Goal: Information Seeking & Learning: Learn about a topic

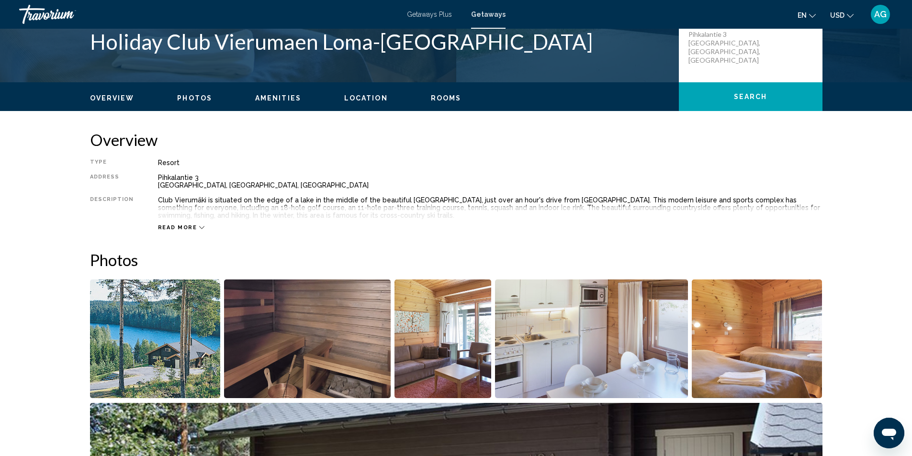
scroll to position [183, 0]
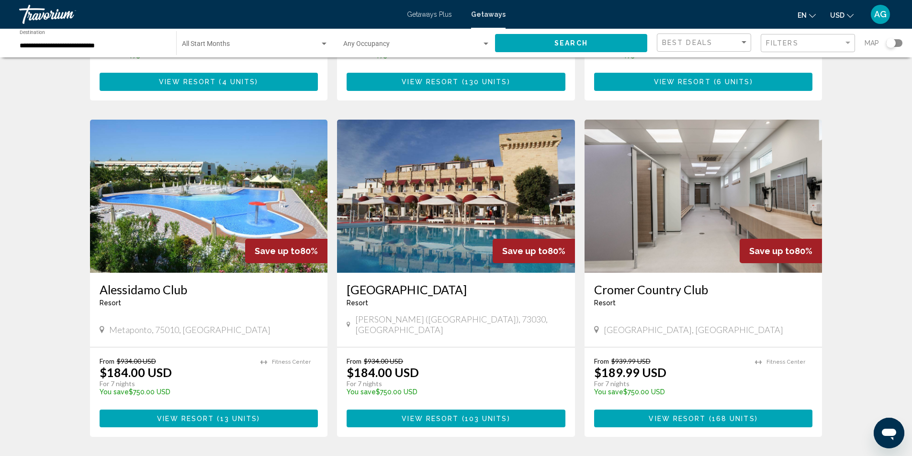
scroll to position [670, 0]
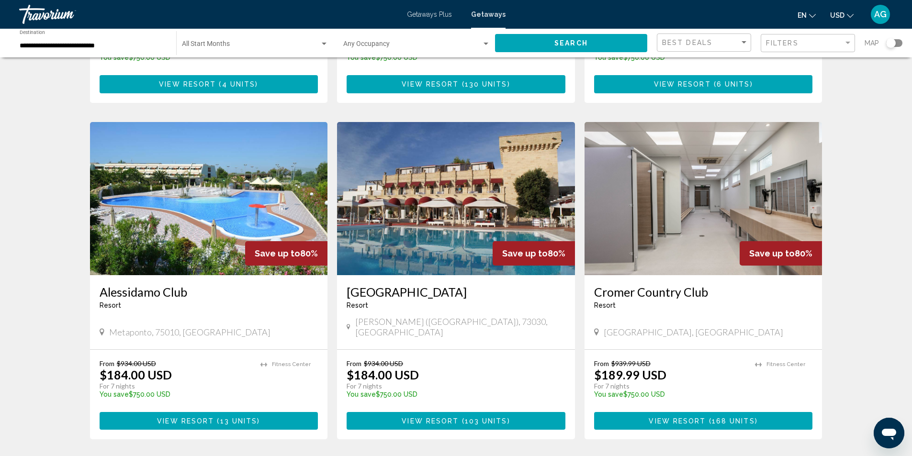
click at [654, 187] on img "Main content" at bounding box center [703, 198] width 238 height 153
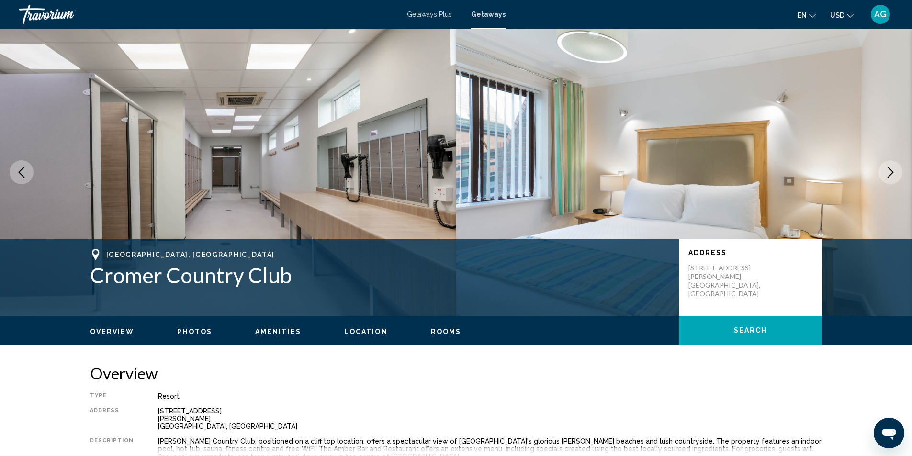
click at [893, 169] on icon "Next image" at bounding box center [889, 172] width 11 height 11
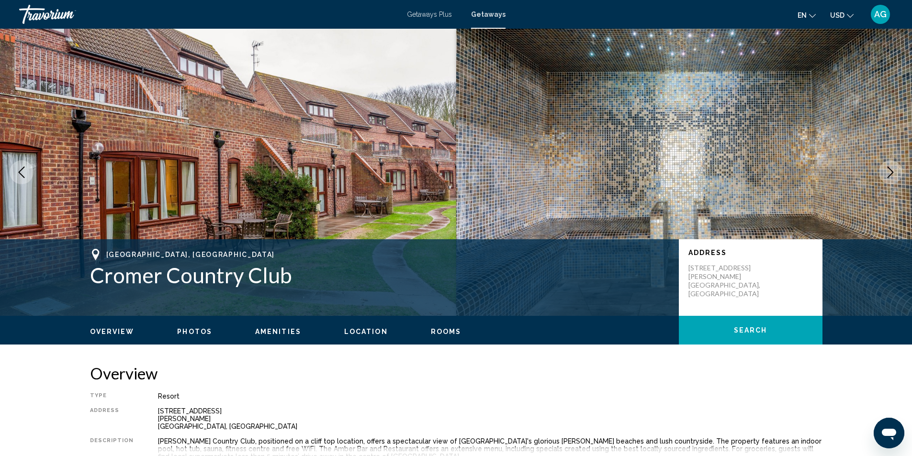
click at [893, 169] on icon "Next image" at bounding box center [889, 172] width 11 height 11
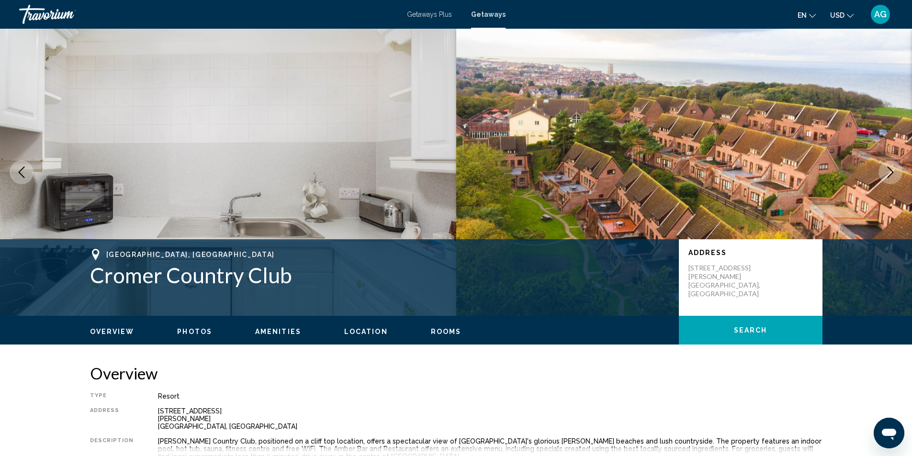
click at [893, 169] on icon "Next image" at bounding box center [889, 172] width 11 height 11
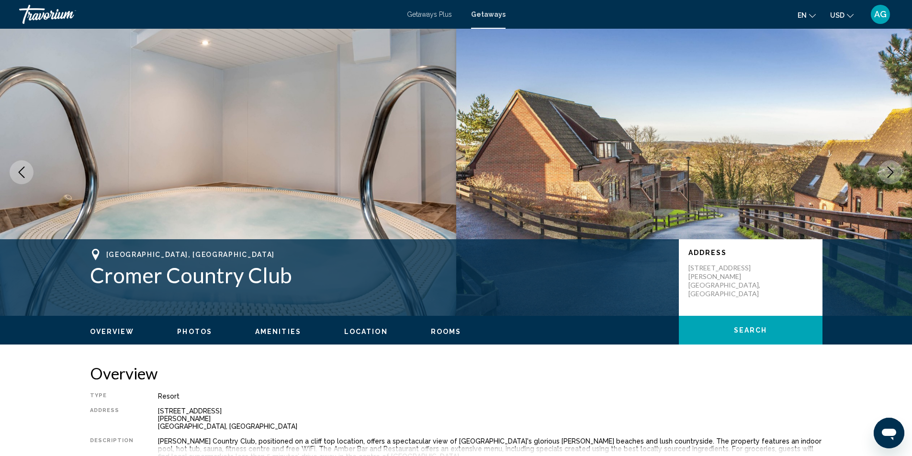
click at [893, 169] on icon "Next image" at bounding box center [889, 172] width 11 height 11
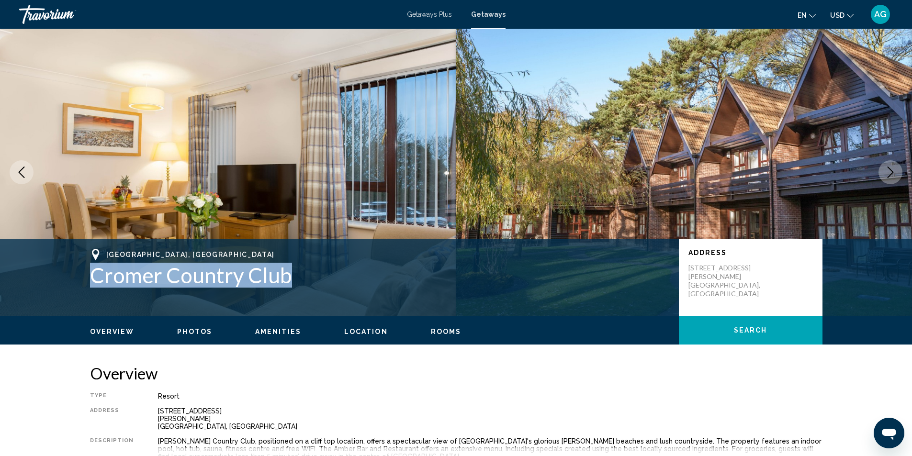
drag, startPoint x: 85, startPoint y: 275, endPoint x: 314, endPoint y: 279, distance: 229.3
click at [314, 279] on div "[GEOGRAPHIC_DATA], [GEOGRAPHIC_DATA] [PERSON_NAME] Country Club Address [STREET…" at bounding box center [456, 277] width 770 height 57
copy h1 "Cromer Country Club"
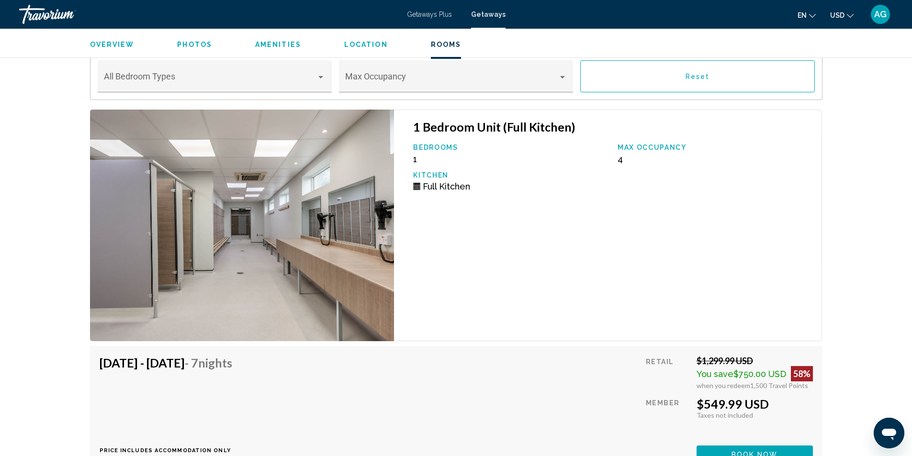
scroll to position [1723, 0]
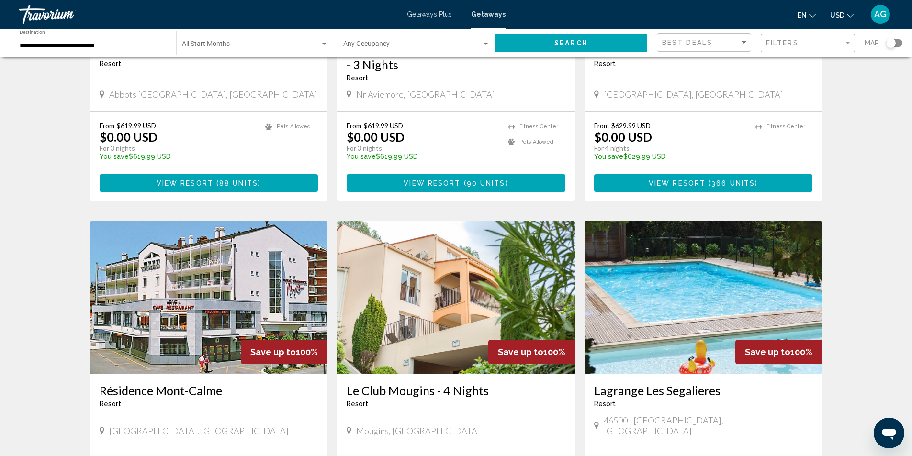
scroll to position [1053, 0]
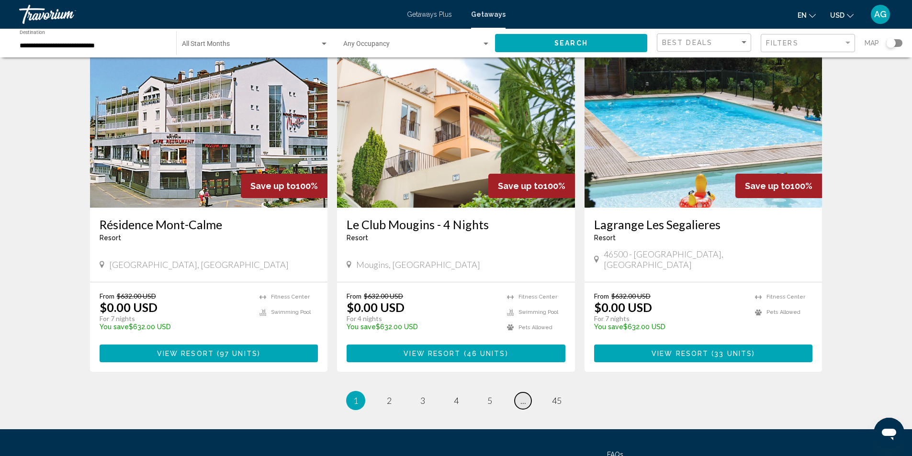
click at [524, 395] on span "..." at bounding box center [523, 400] width 6 height 11
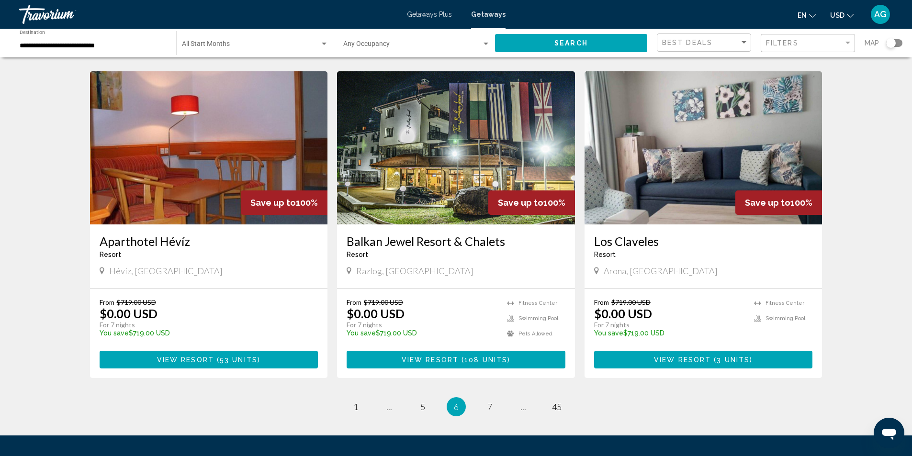
scroll to position [1104, 0]
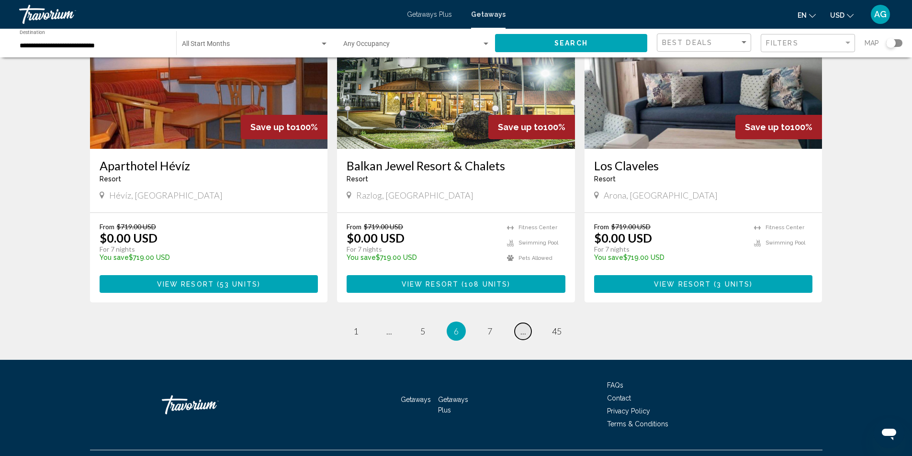
click at [523, 326] on span "..." at bounding box center [523, 331] width 6 height 11
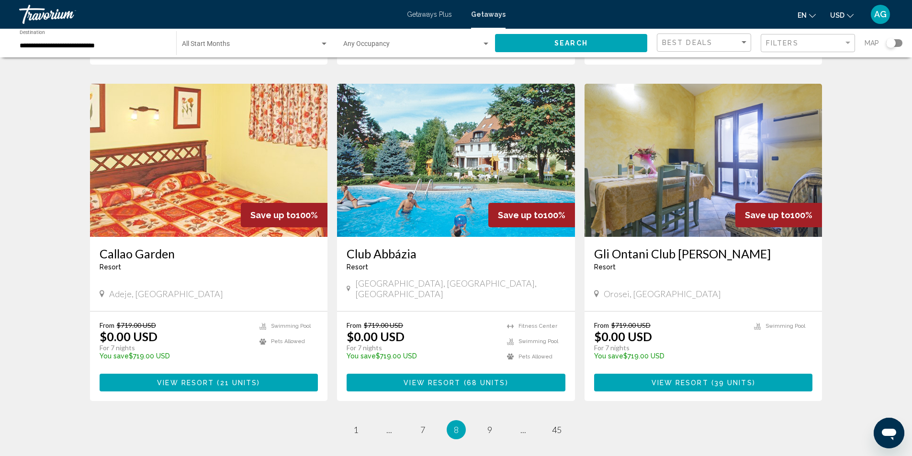
scroll to position [1104, 0]
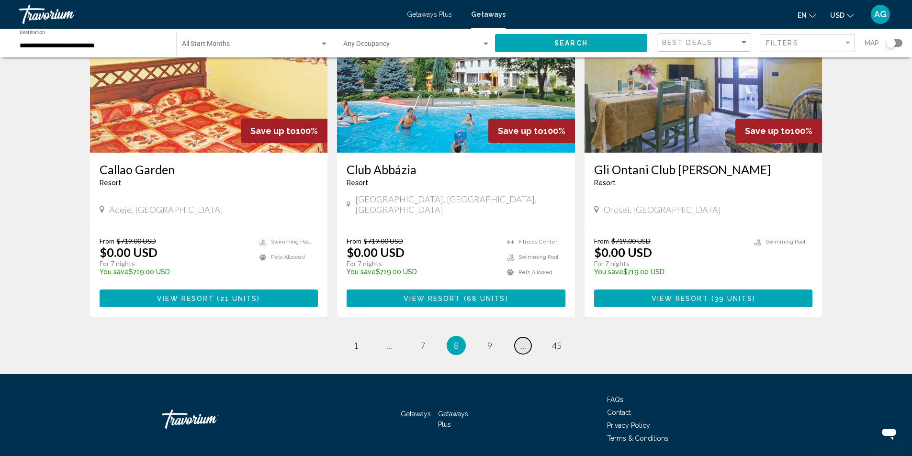
click at [523, 340] on span "..." at bounding box center [523, 345] width 6 height 11
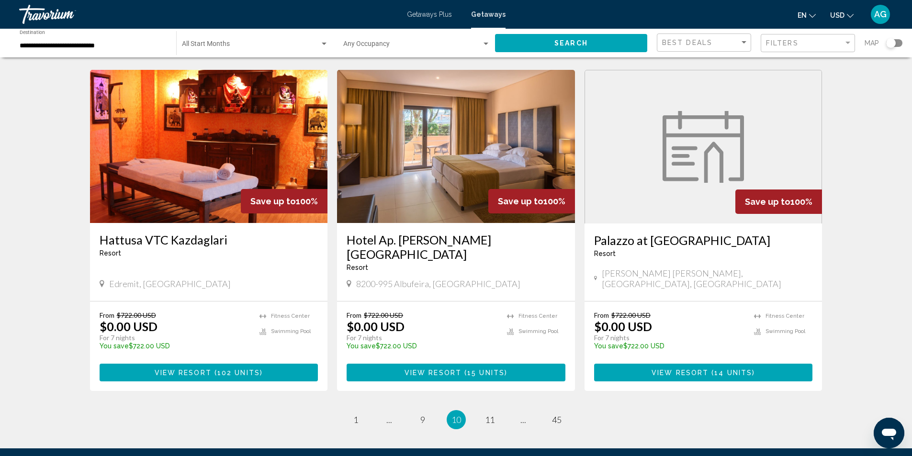
scroll to position [1105, 0]
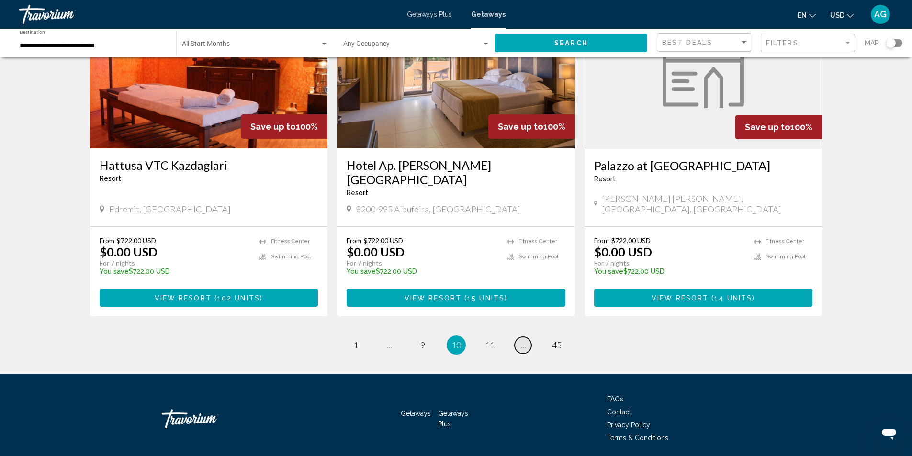
click at [524, 340] on span "..." at bounding box center [523, 345] width 6 height 11
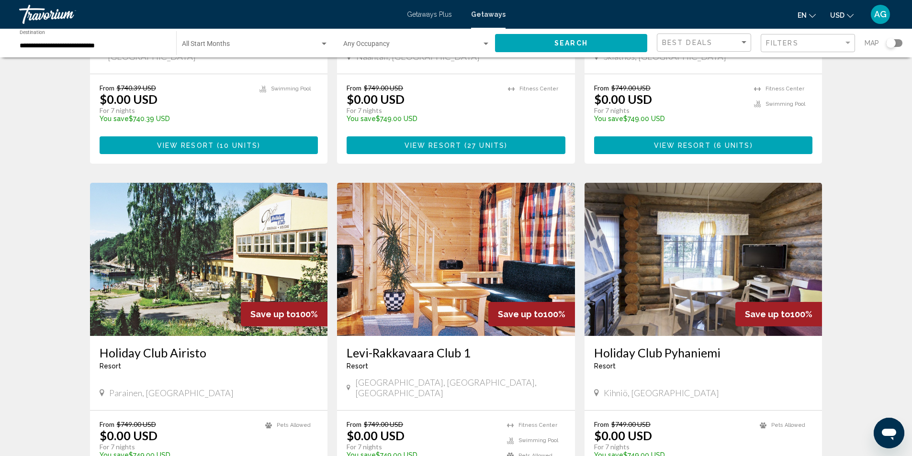
scroll to position [1053, 0]
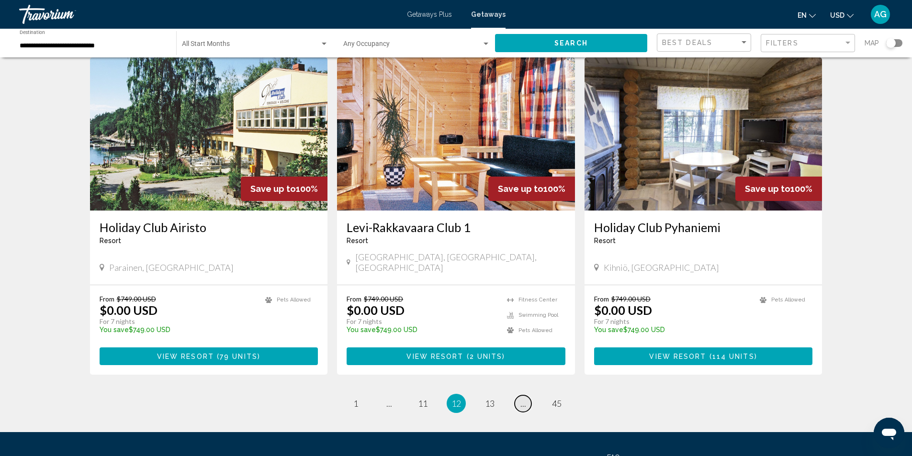
click at [523, 398] on span "..." at bounding box center [523, 403] width 6 height 11
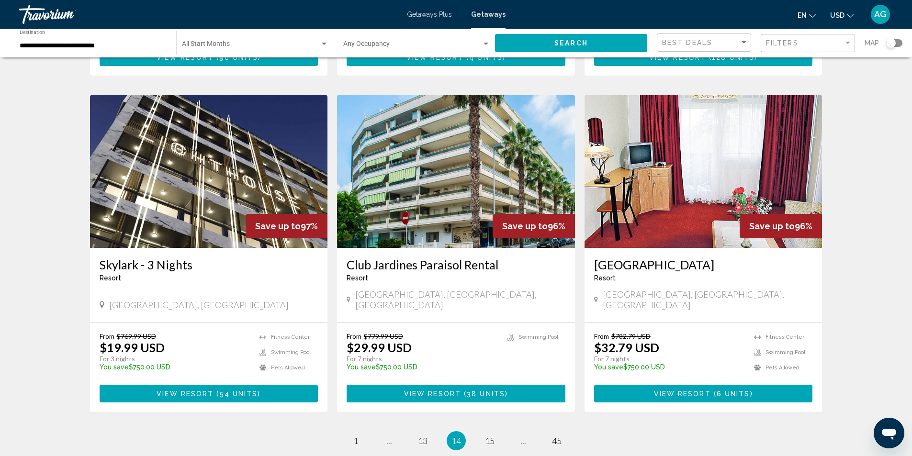
scroll to position [1104, 0]
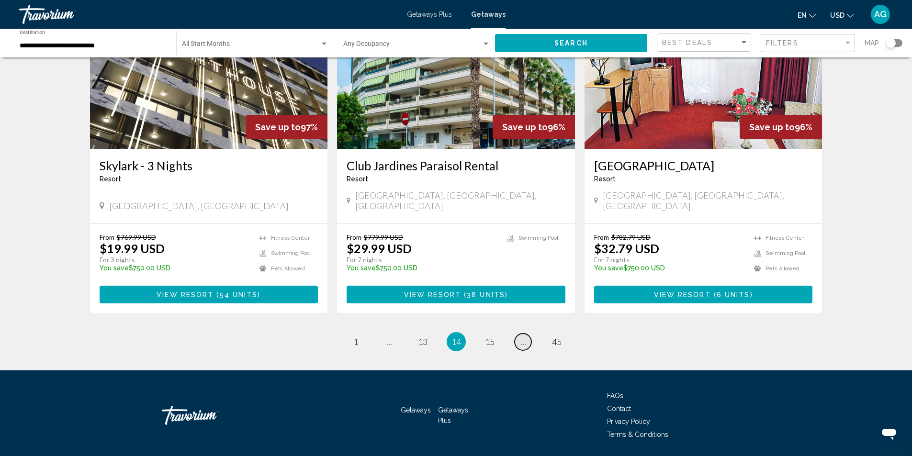
click at [522, 336] on span "..." at bounding box center [523, 341] width 6 height 11
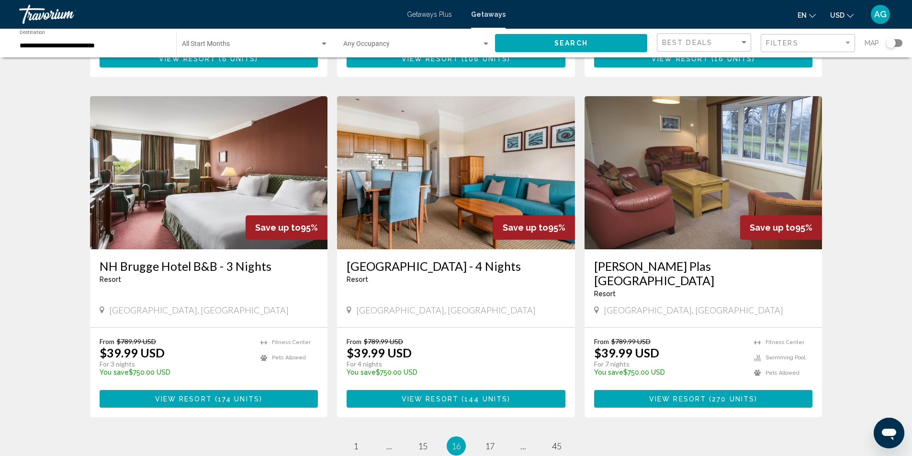
scroll to position [1118, 0]
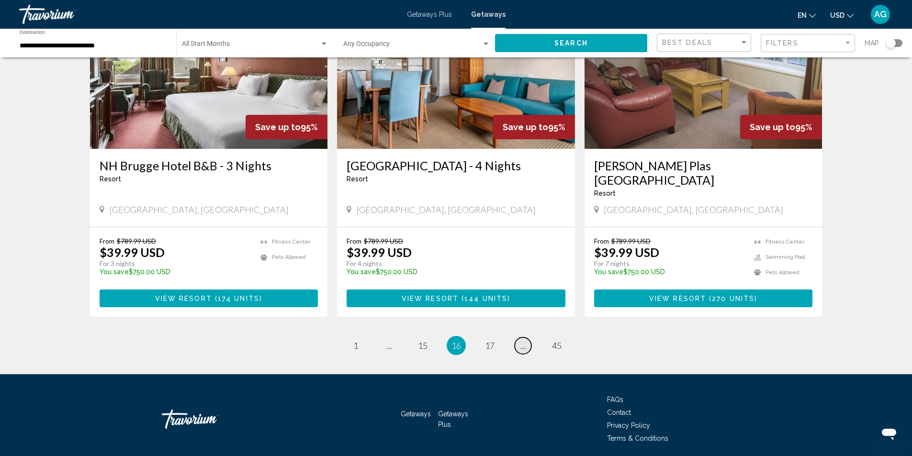
click at [522, 340] on span "..." at bounding box center [523, 345] width 6 height 11
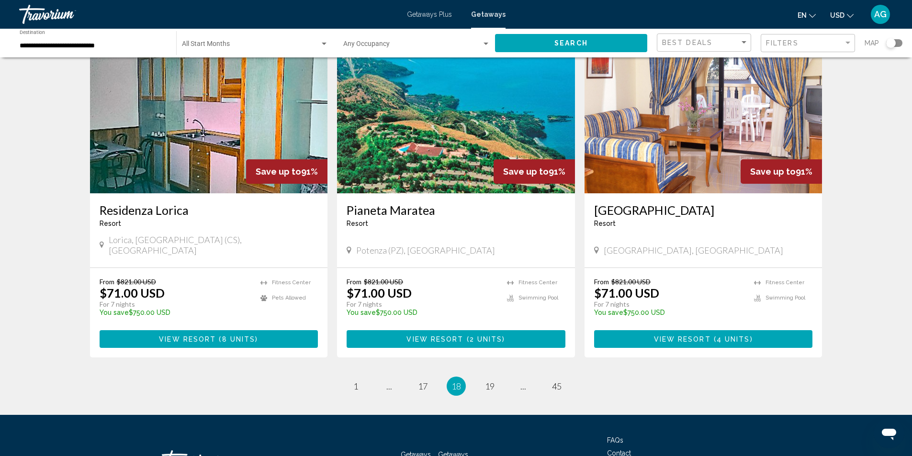
scroll to position [1053, 0]
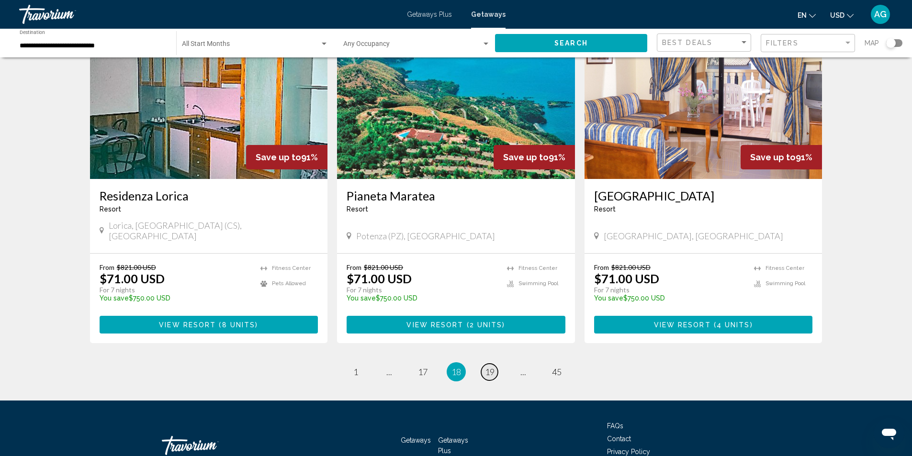
click at [491, 367] on span "19" at bounding box center [490, 372] width 10 height 11
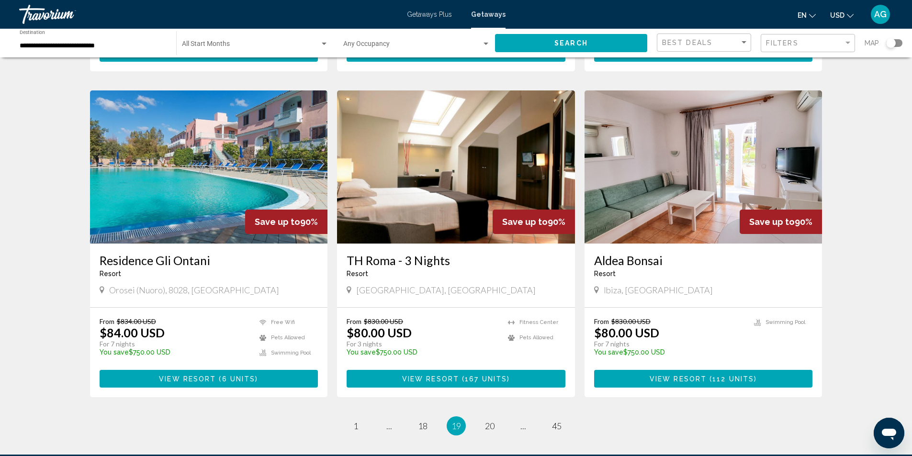
scroll to position [1104, 0]
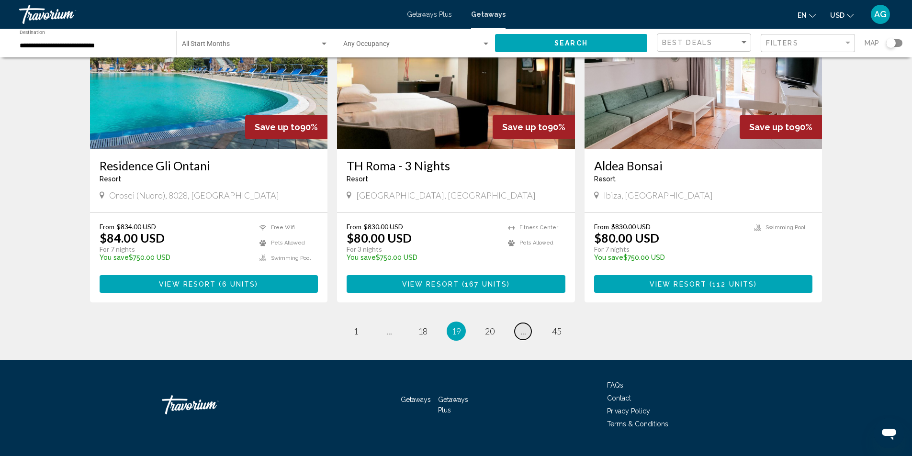
click at [519, 323] on link "page ..." at bounding box center [522, 331] width 17 height 17
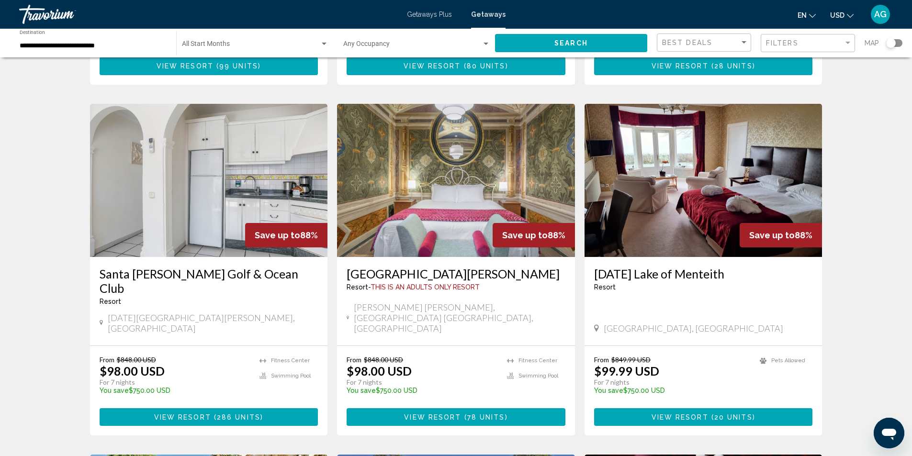
scroll to position [1005, 0]
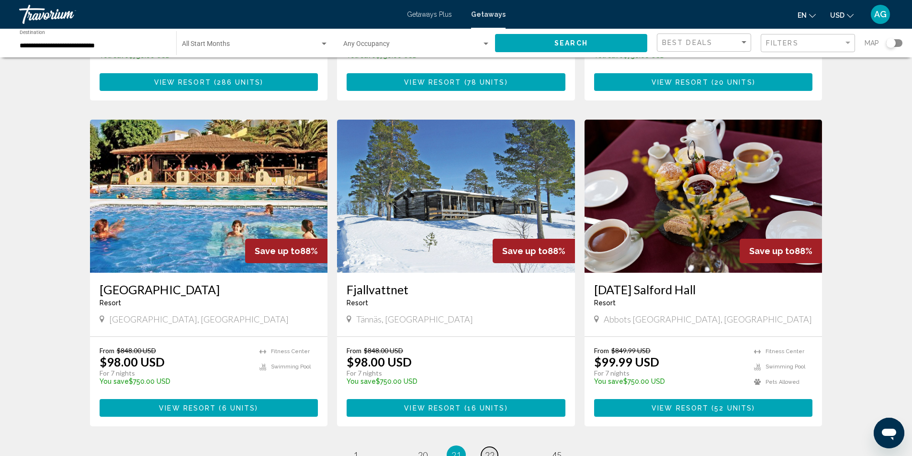
click at [489, 450] on span "22" at bounding box center [490, 455] width 10 height 11
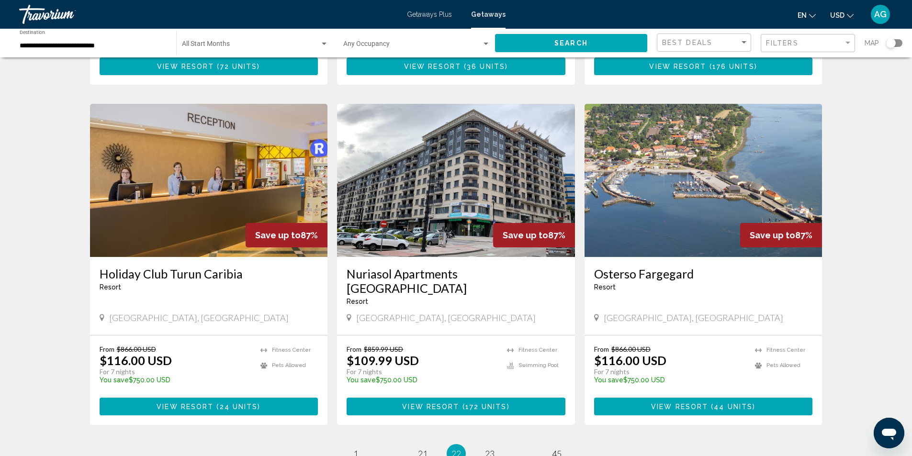
scroll to position [1104, 0]
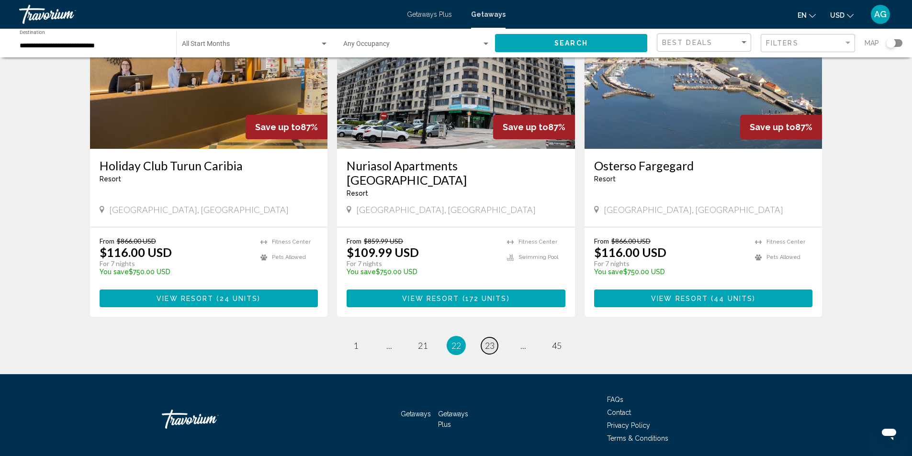
click at [489, 337] on link "page 23" at bounding box center [489, 345] width 17 height 17
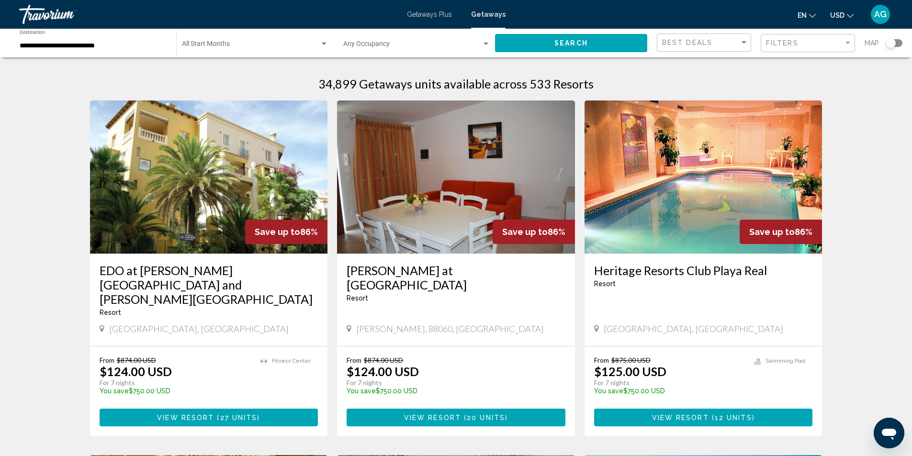
drag, startPoint x: 593, startPoint y: 274, endPoint x: 781, endPoint y: 273, distance: 188.1
click at [781, 273] on div "Heritage Resorts Club [GEOGRAPHIC_DATA] - This is an adults only resort [GEOGRA…" at bounding box center [703, 300] width 238 height 92
copy h3 "Heritage Resorts Club Playa Real"
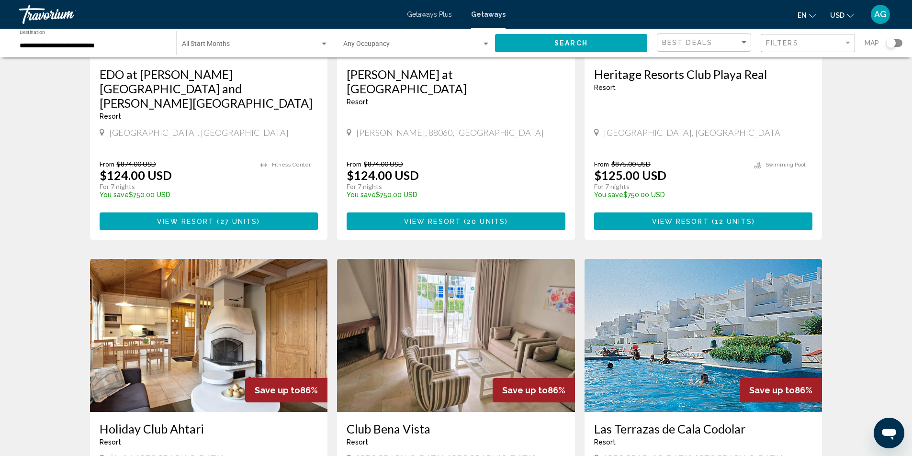
scroll to position [335, 0]
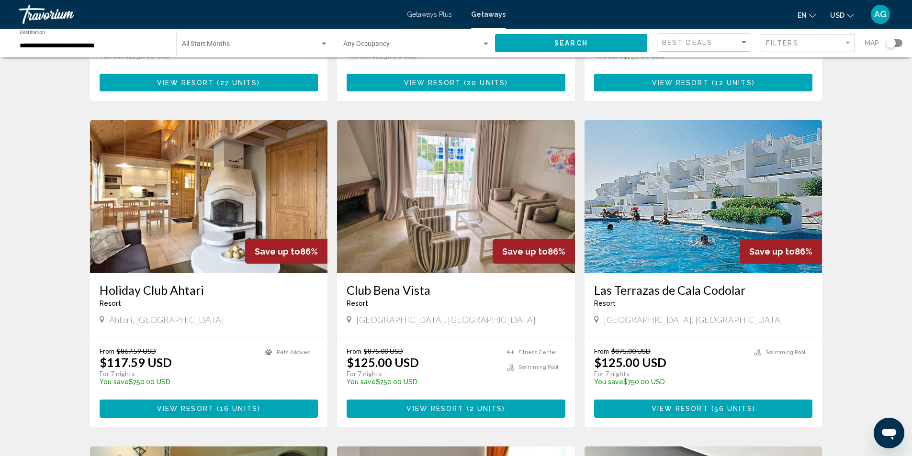
click at [655, 211] on img "Main content" at bounding box center [703, 196] width 238 height 153
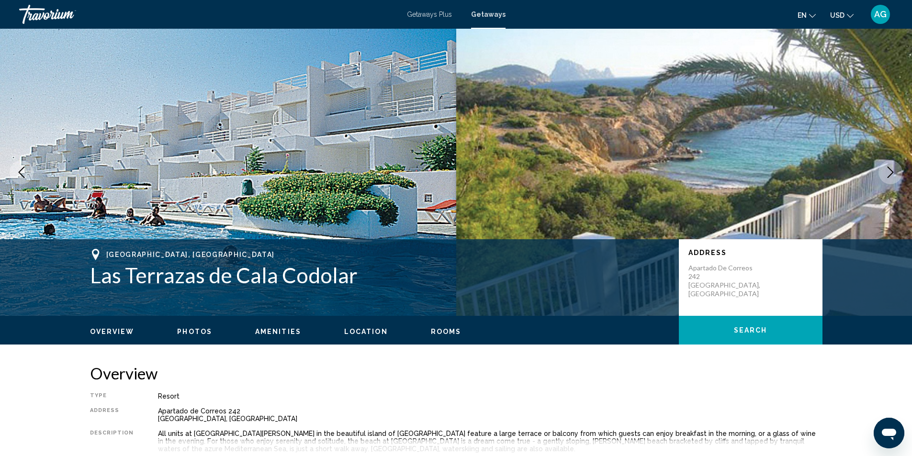
click at [883, 173] on button "Next image" at bounding box center [890, 172] width 24 height 24
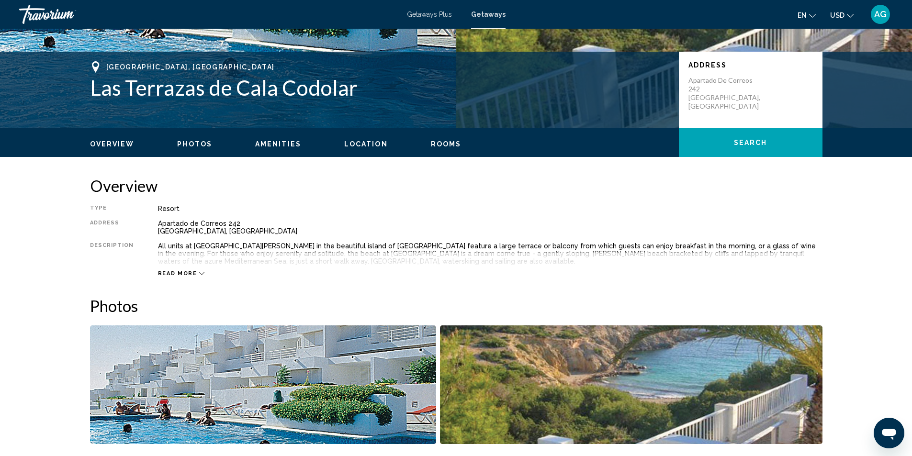
scroll to position [287, 0]
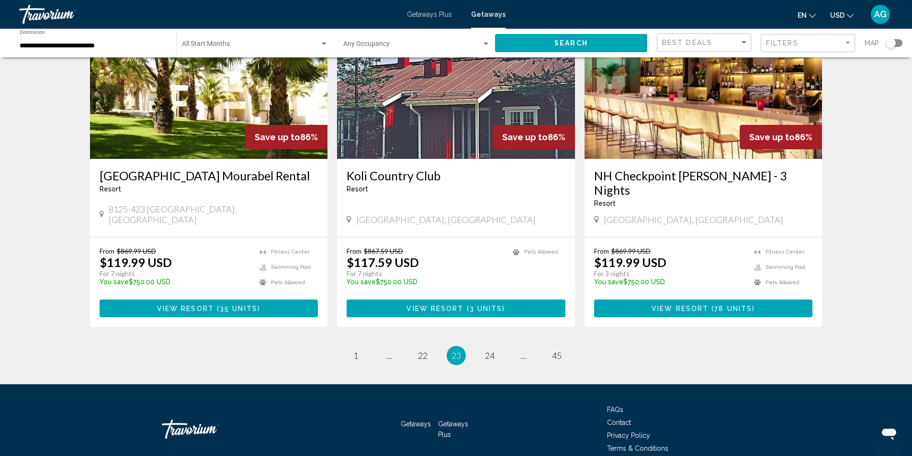
scroll to position [1118, 0]
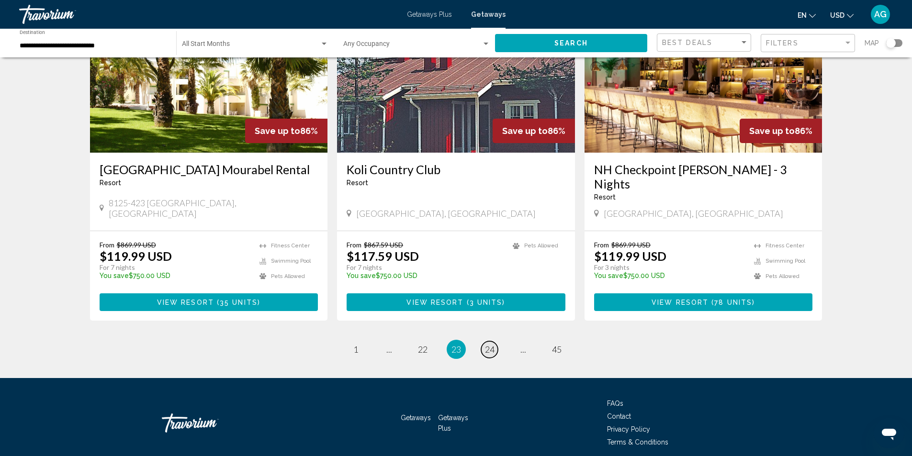
click at [491, 344] on span "24" at bounding box center [490, 349] width 10 height 11
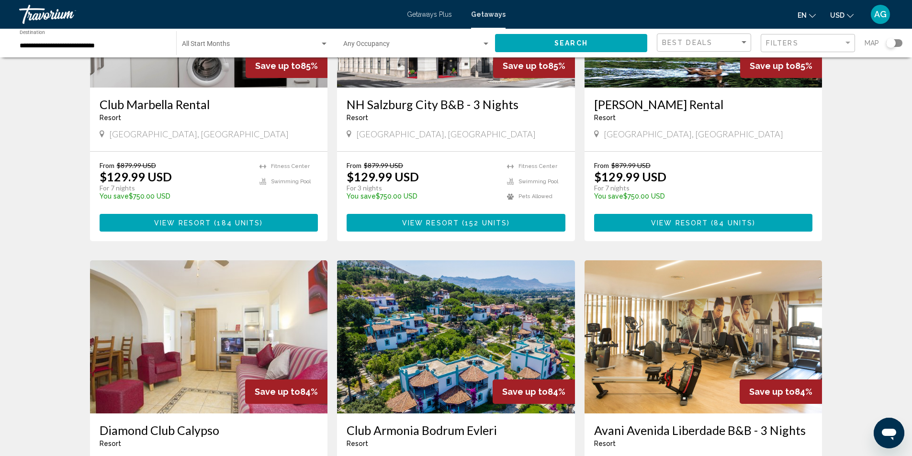
scroll to position [1053, 0]
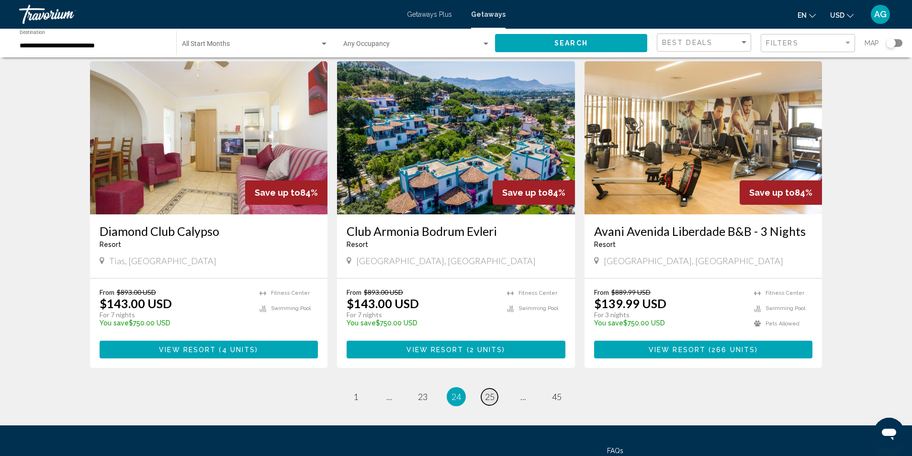
click at [491, 391] on span "25" at bounding box center [490, 396] width 10 height 11
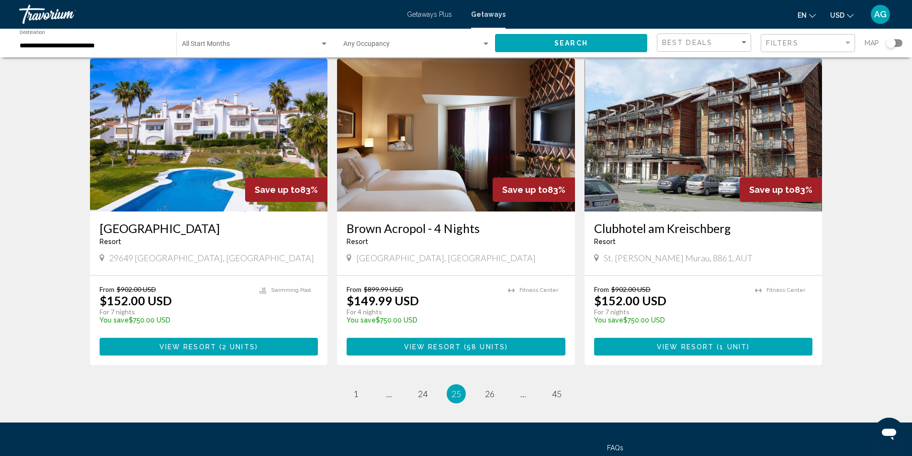
scroll to position [1133, 0]
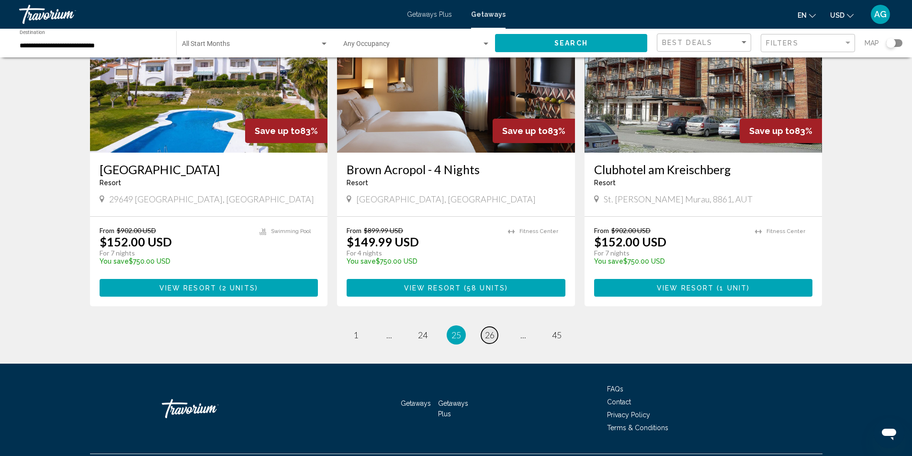
click at [492, 330] on span "26" at bounding box center [490, 335] width 10 height 11
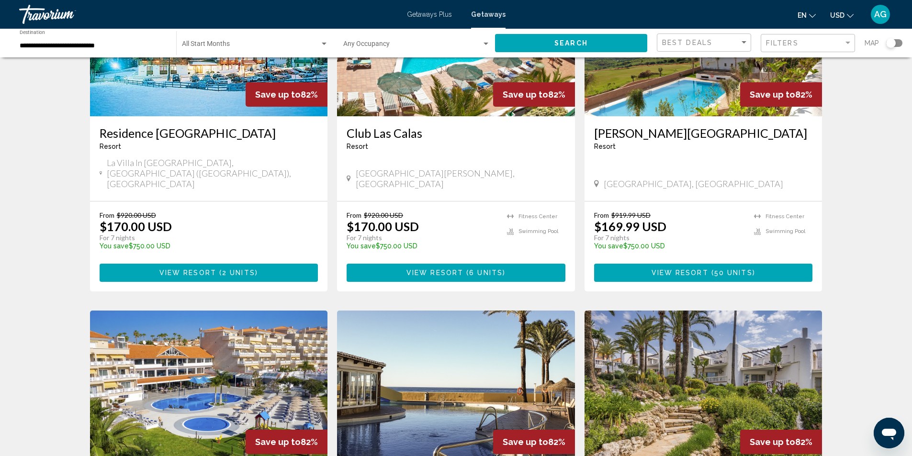
scroll to position [670, 0]
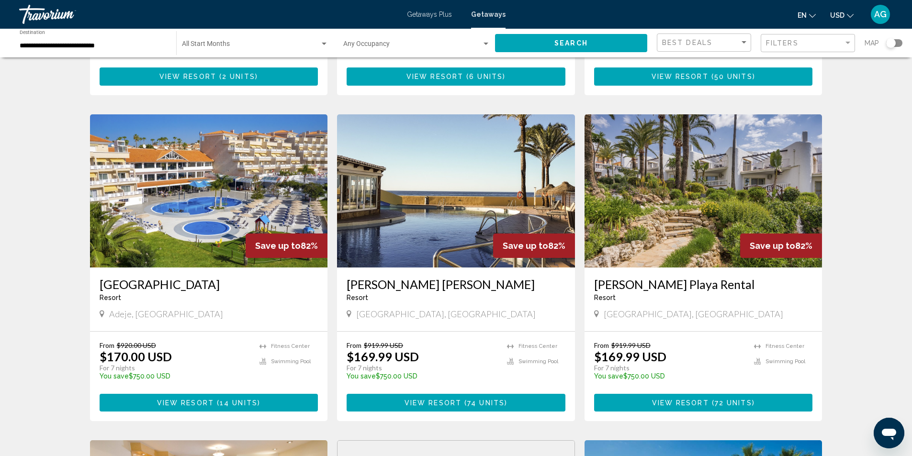
click at [459, 209] on img "Main content" at bounding box center [456, 190] width 238 height 153
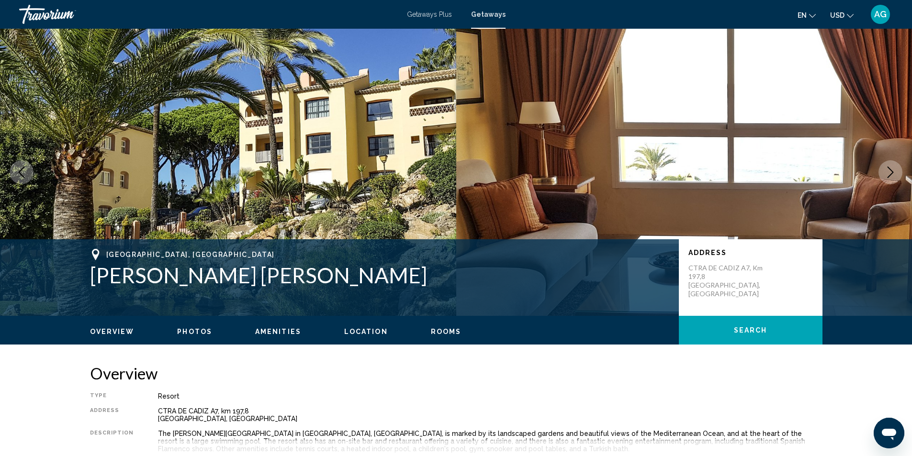
click at [896, 168] on button "Next image" at bounding box center [890, 172] width 24 height 24
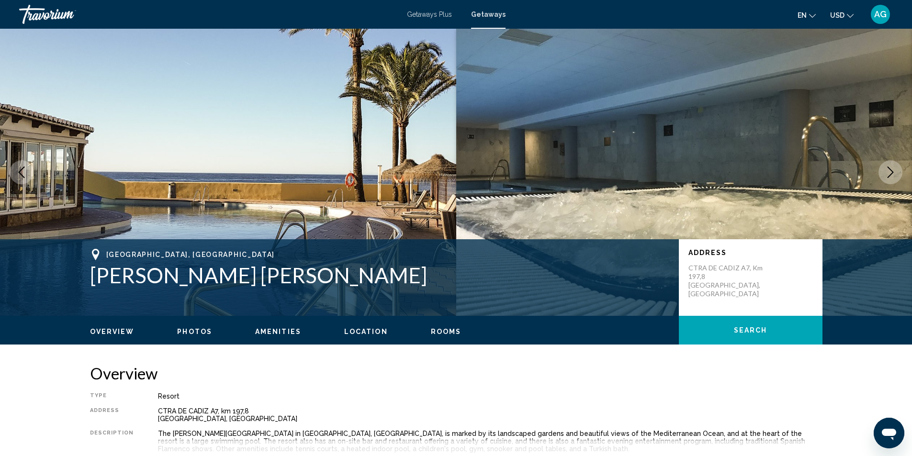
click at [896, 168] on button "Next image" at bounding box center [890, 172] width 24 height 24
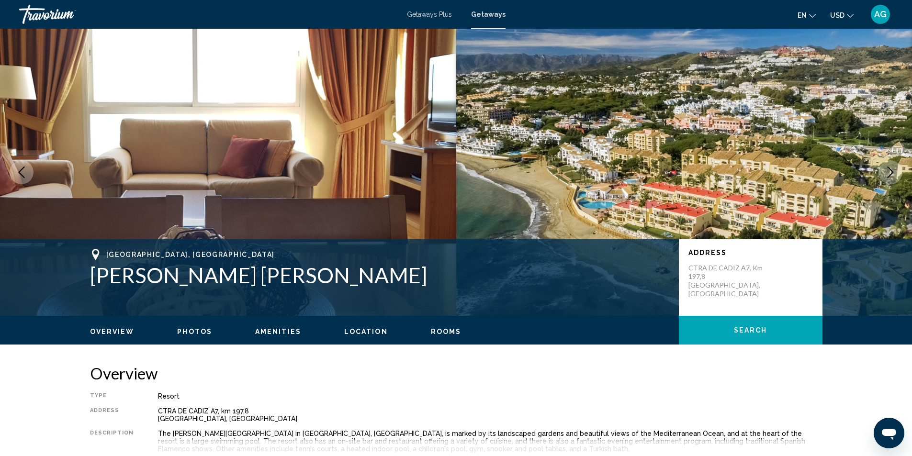
click at [896, 167] on button "Next image" at bounding box center [890, 172] width 24 height 24
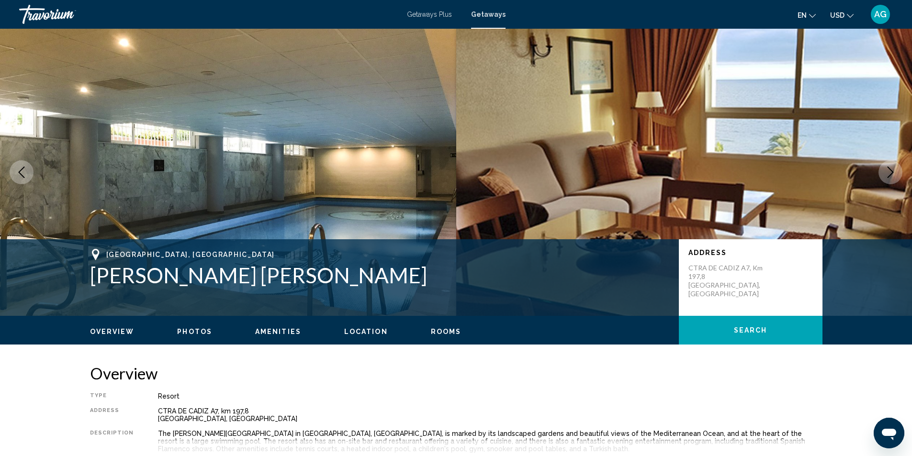
click at [896, 167] on button "Next image" at bounding box center [890, 172] width 24 height 24
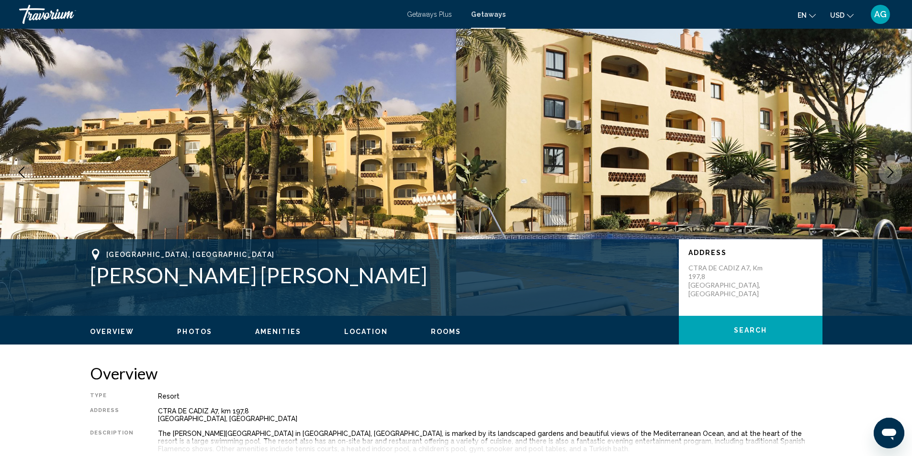
click at [896, 167] on button "Next image" at bounding box center [890, 172] width 24 height 24
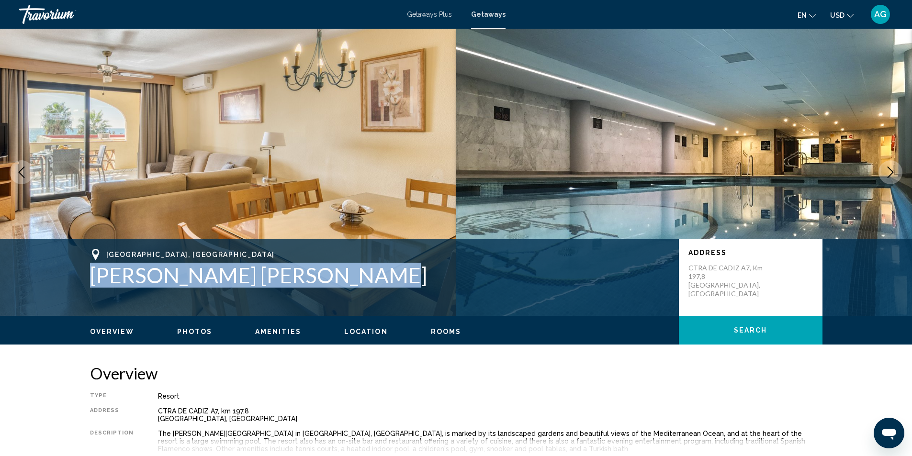
drag, startPoint x: 149, startPoint y: 278, endPoint x: 368, endPoint y: 278, distance: 219.7
click at [368, 278] on div "[GEOGRAPHIC_DATA], [GEOGRAPHIC_DATA] [PERSON_NAME] [PERSON_NAME] Address [STREE…" at bounding box center [456, 277] width 770 height 57
copy h1 "[PERSON_NAME] [PERSON_NAME]"
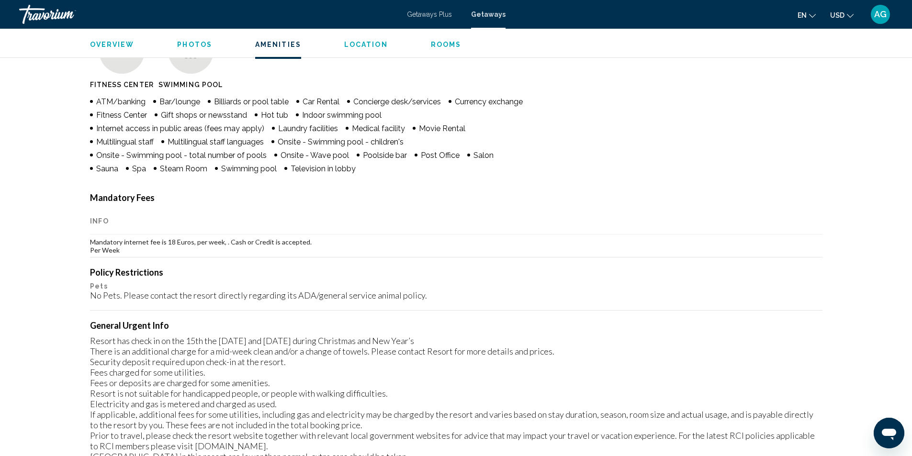
scroll to position [766, 0]
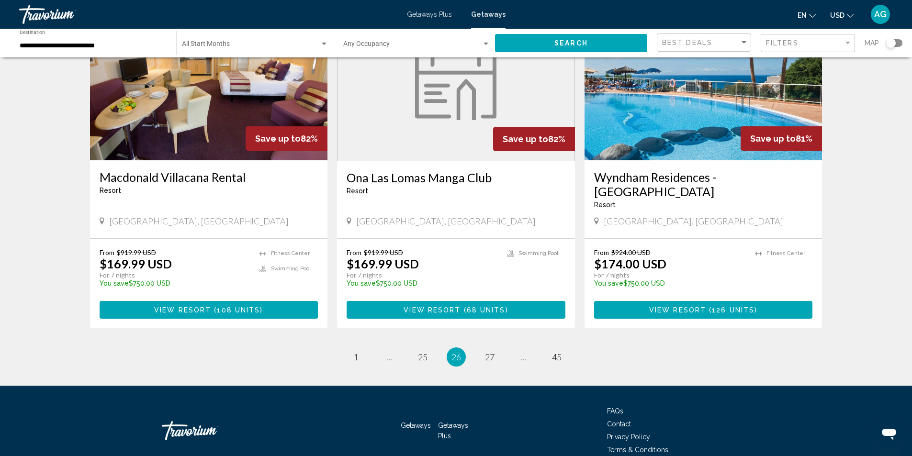
scroll to position [1105, 0]
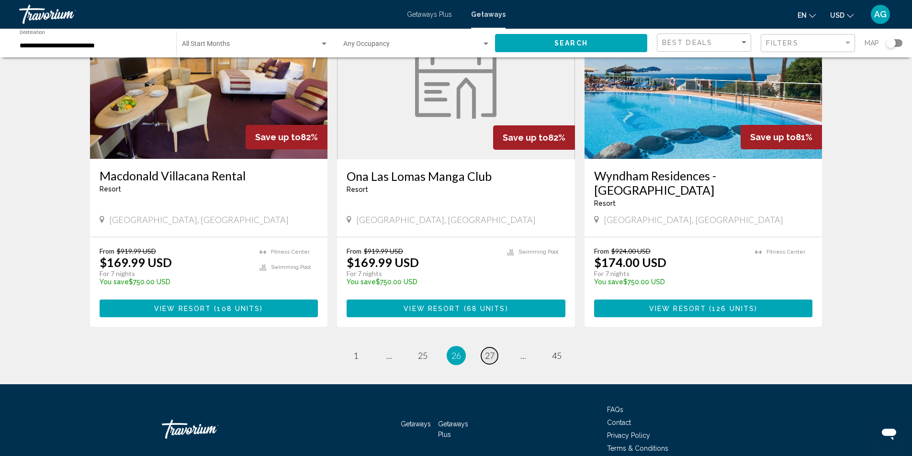
click at [487, 350] on span "27" at bounding box center [490, 355] width 10 height 11
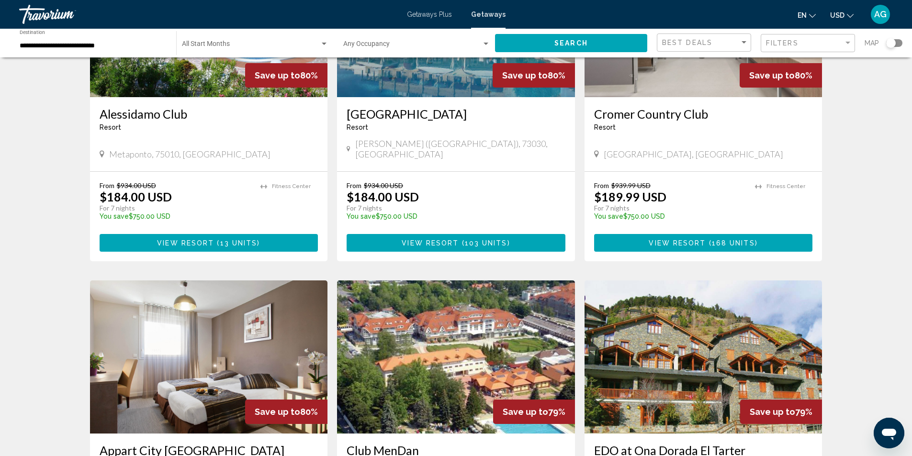
scroll to position [1005, 0]
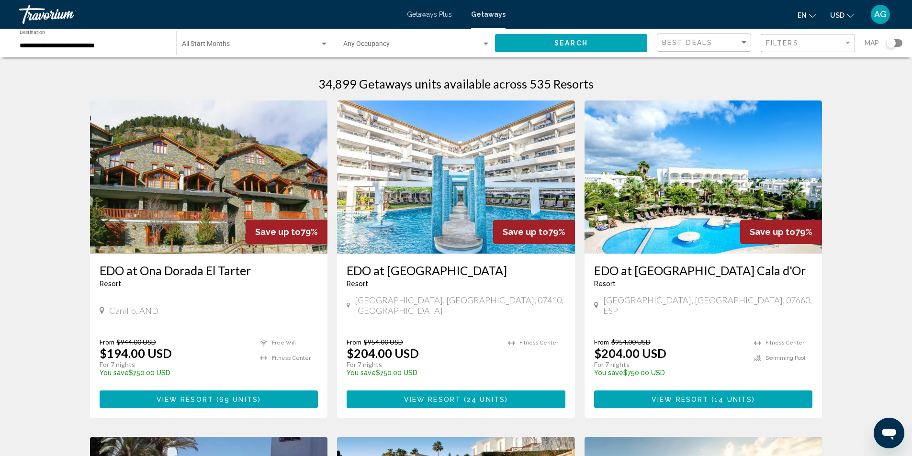
click at [463, 224] on img "Main content" at bounding box center [456, 176] width 238 height 153
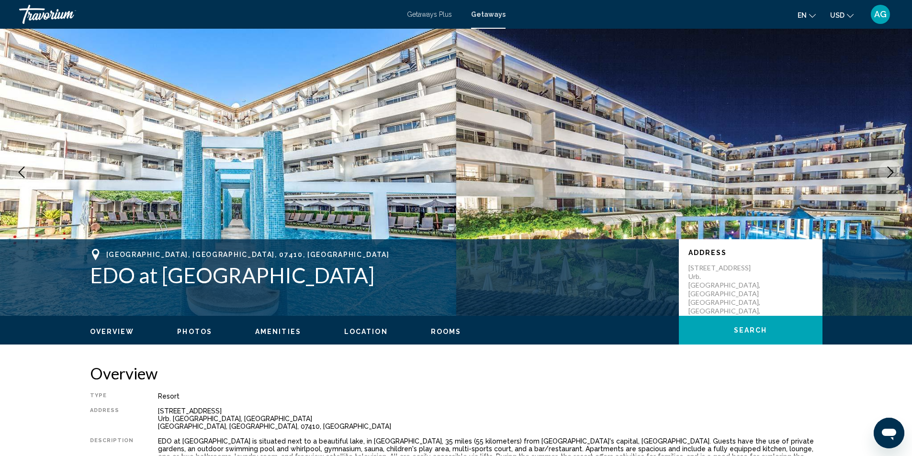
click at [890, 174] on icon "Next image" at bounding box center [889, 172] width 11 height 11
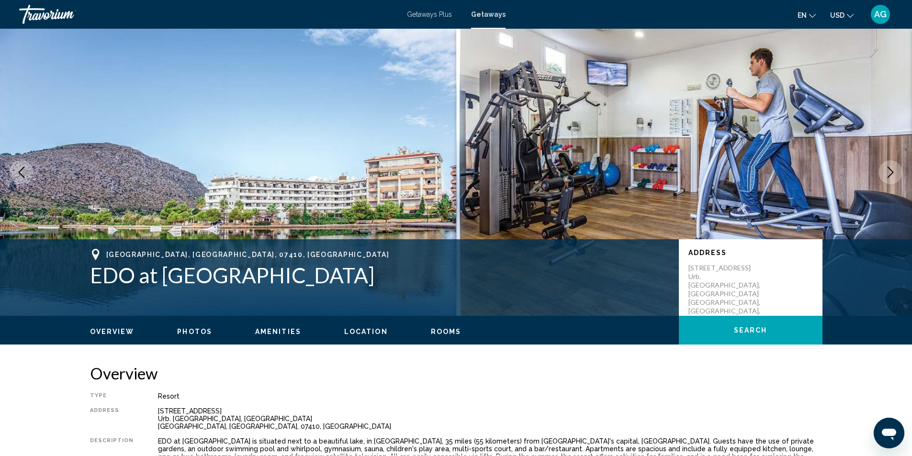
click at [890, 174] on icon "Next image" at bounding box center [889, 172] width 11 height 11
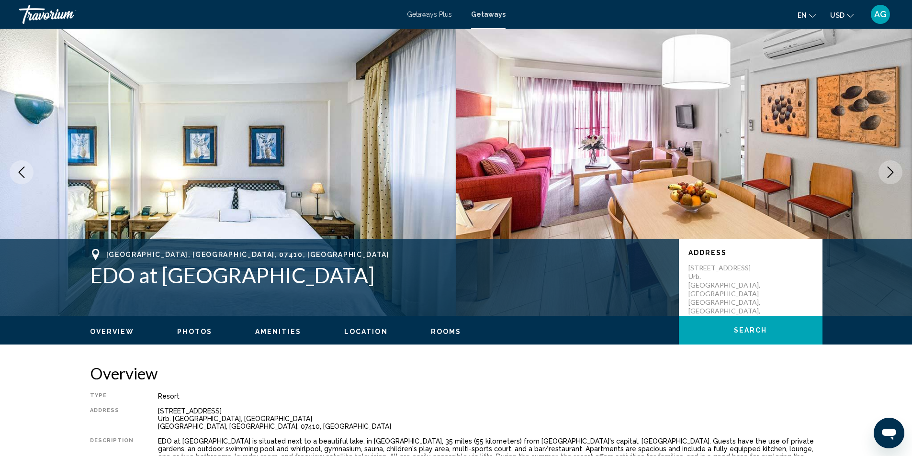
click at [890, 174] on icon "Next image" at bounding box center [889, 172] width 11 height 11
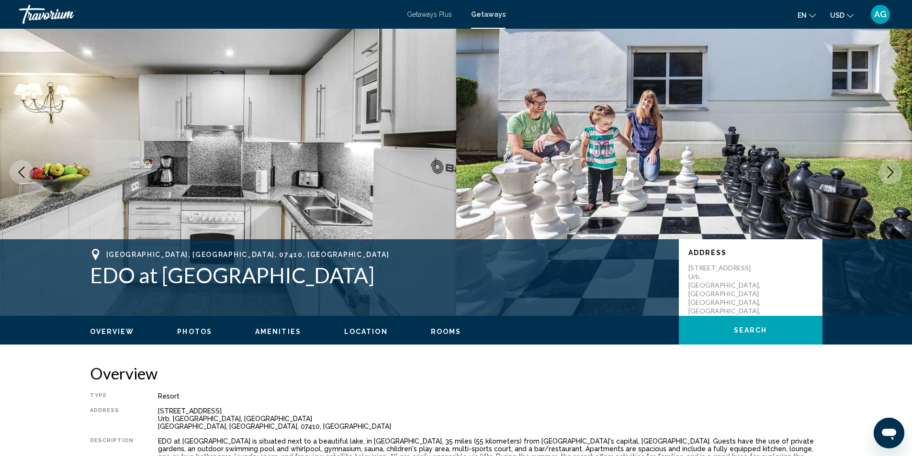
click at [890, 174] on icon "Next image" at bounding box center [889, 172] width 11 height 11
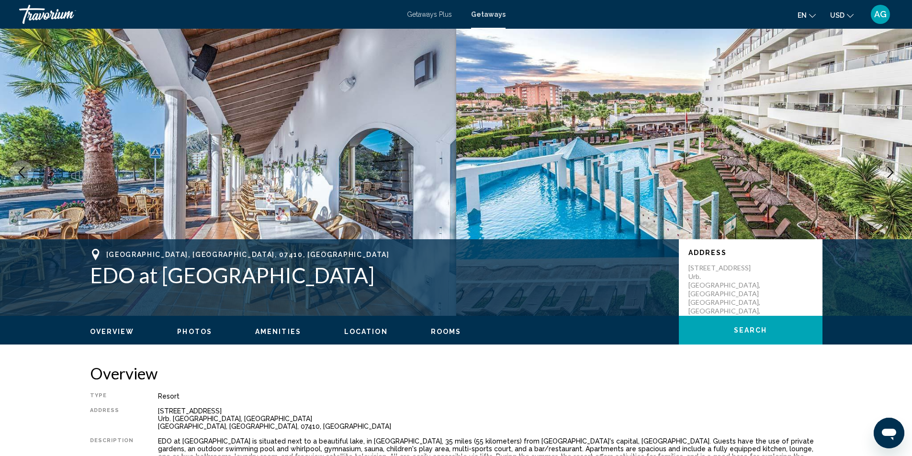
click at [890, 174] on icon "Next image" at bounding box center [889, 172] width 11 height 11
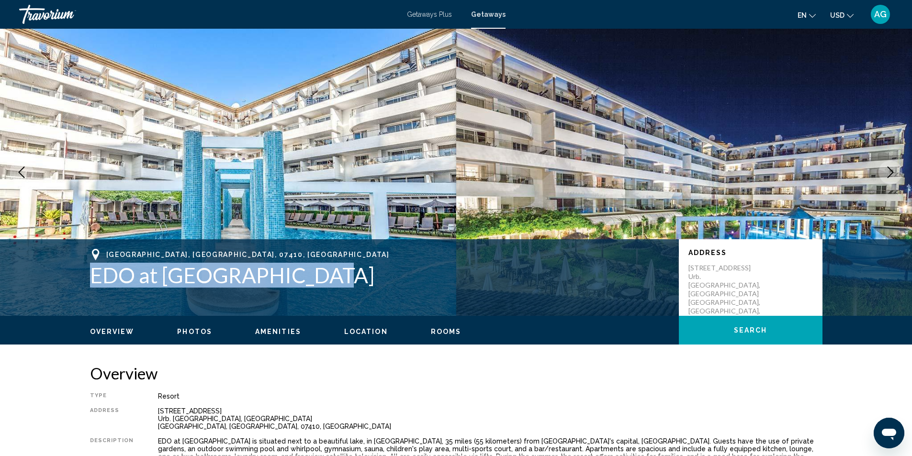
drag, startPoint x: 91, startPoint y: 275, endPoint x: 328, endPoint y: 280, distance: 236.9
click at [328, 280] on h1 "EDO at [GEOGRAPHIC_DATA]" at bounding box center [379, 275] width 579 height 25
copy h1 "EDO at [GEOGRAPHIC_DATA]"
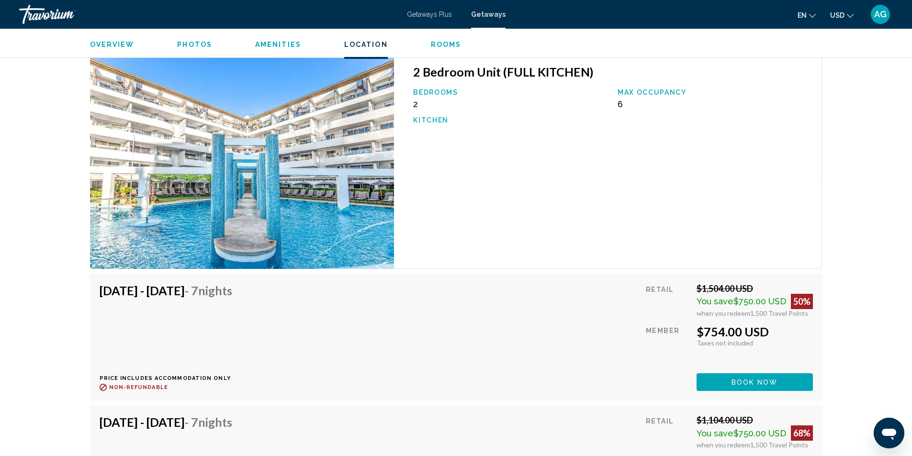
scroll to position [1436, 0]
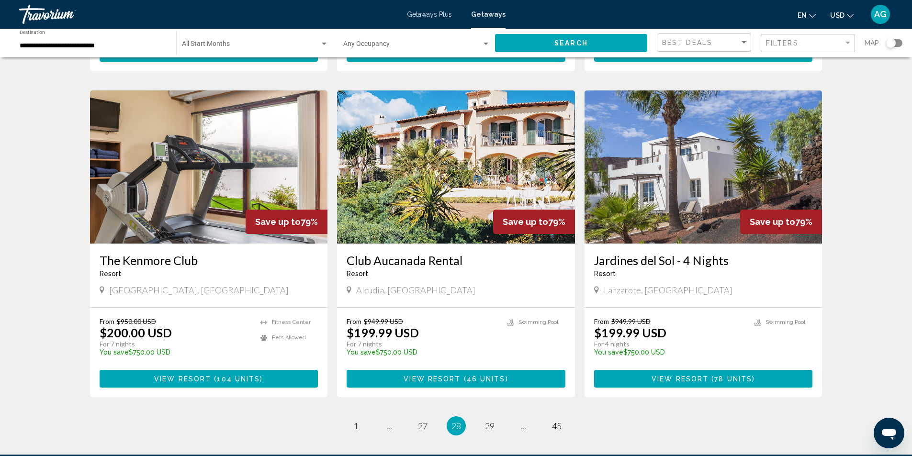
scroll to position [1104, 0]
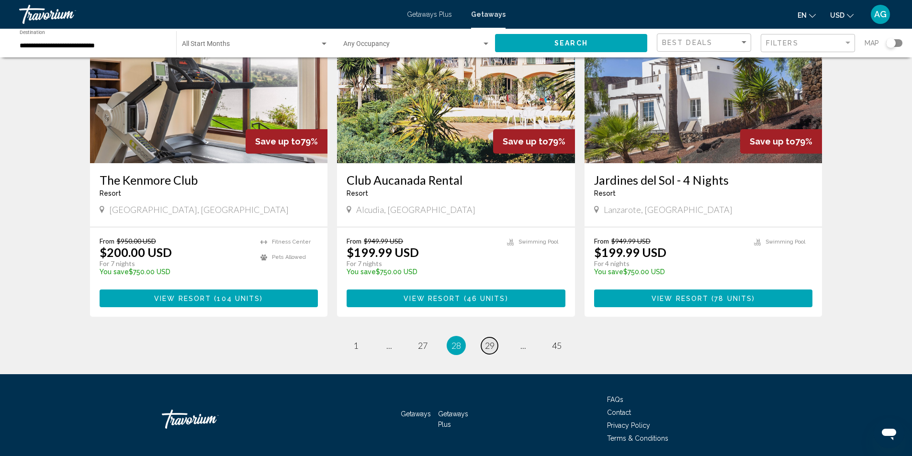
click at [490, 340] on span "29" at bounding box center [490, 345] width 10 height 11
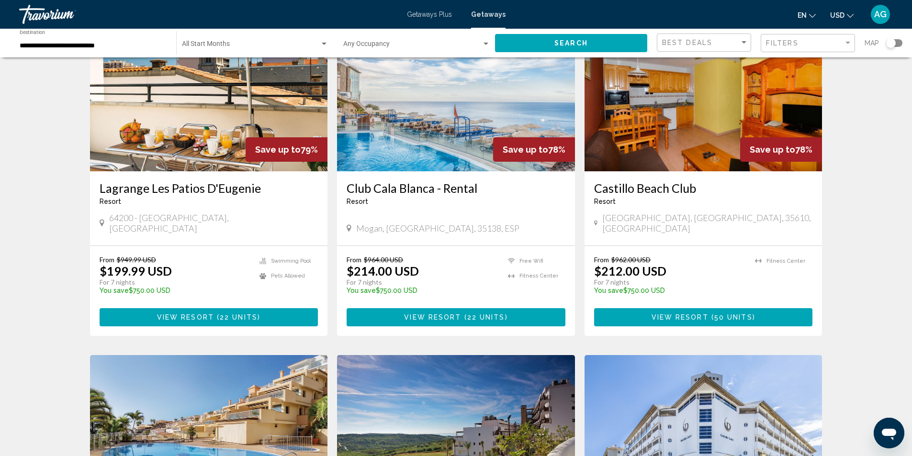
scroll to position [335, 0]
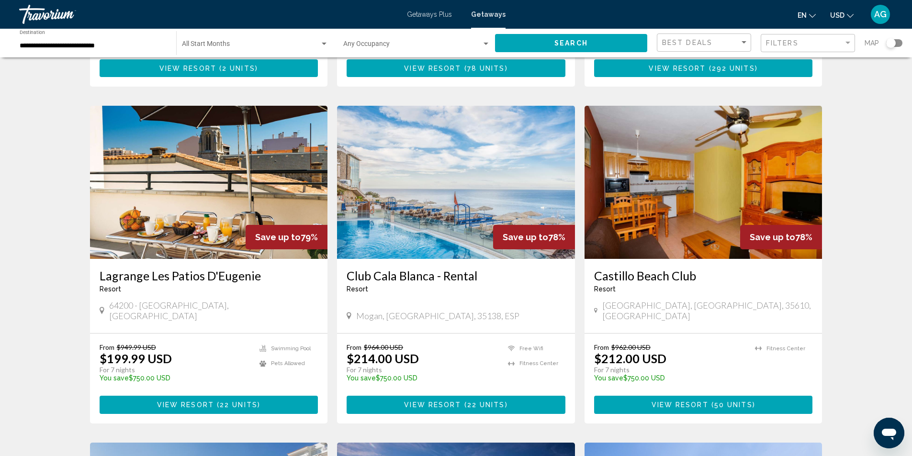
drag, startPoint x: 345, startPoint y: 279, endPoint x: 480, endPoint y: 277, distance: 134.5
click at [480, 277] on div "Club [PERSON_NAME] - [GEOGRAPHIC_DATA] - This is an adults only resort Mogan, […" at bounding box center [456, 296] width 238 height 74
copy h3 "Club Cala Blanca - Rental"
drag, startPoint x: 96, startPoint y: 276, endPoint x: 265, endPoint y: 274, distance: 169.4
click at [265, 274] on div "Lagrange Les Patios D'Eugenie Resort - This is an adults only resort 64200 - [G…" at bounding box center [209, 296] width 238 height 74
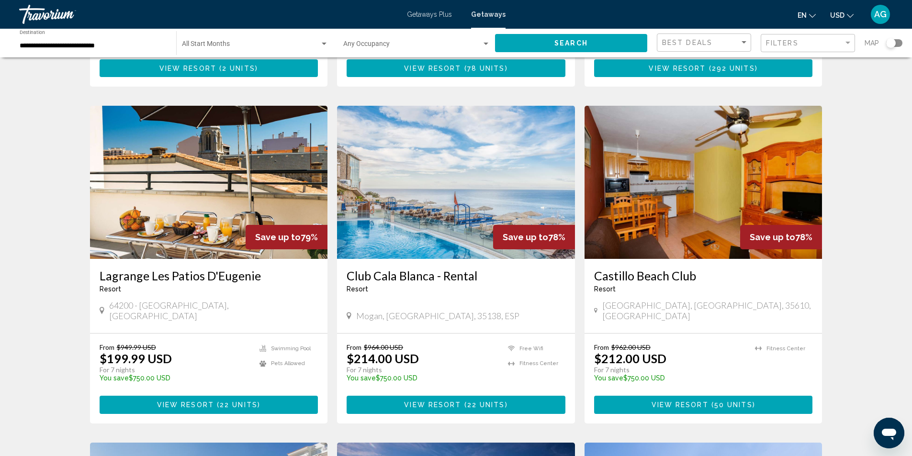
copy h3 "Lagrange Les Patios D'Eugenie"
click at [38, 291] on div "34,897 Getaways units available across 534 Resorts Save up to 79% [GEOGRAPHIC_D…" at bounding box center [456, 430] width 912 height 1396
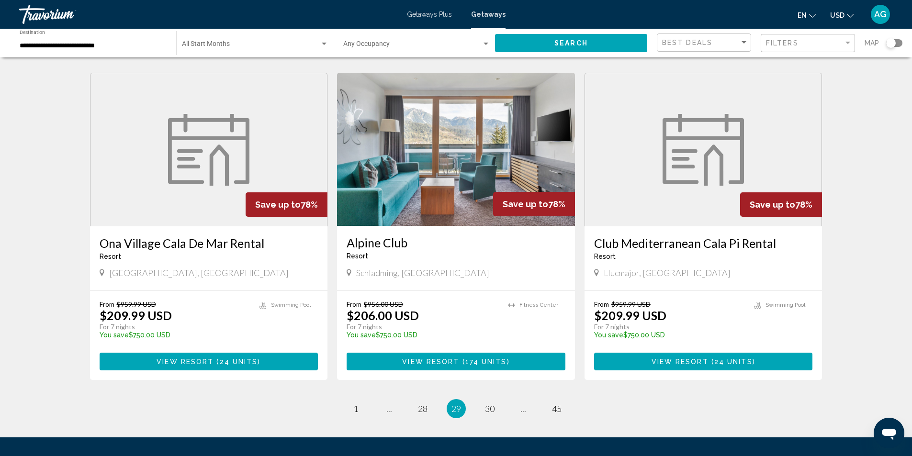
scroll to position [1053, 0]
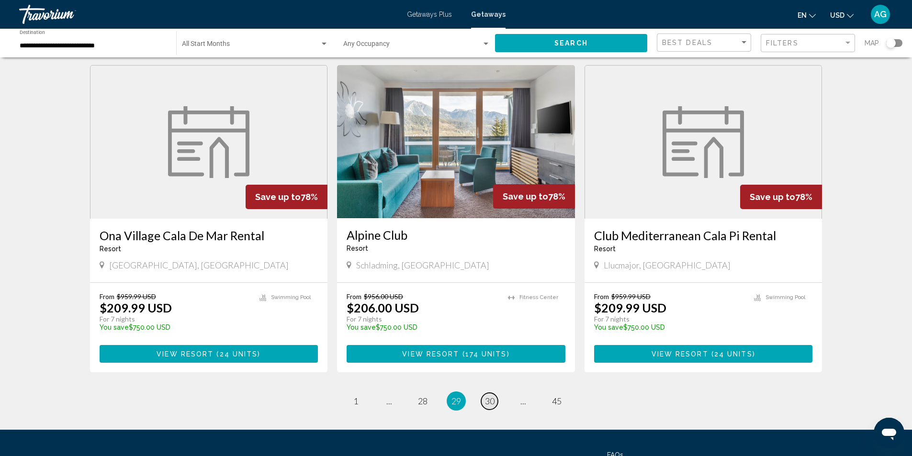
click at [491, 396] on span "30" at bounding box center [490, 401] width 10 height 11
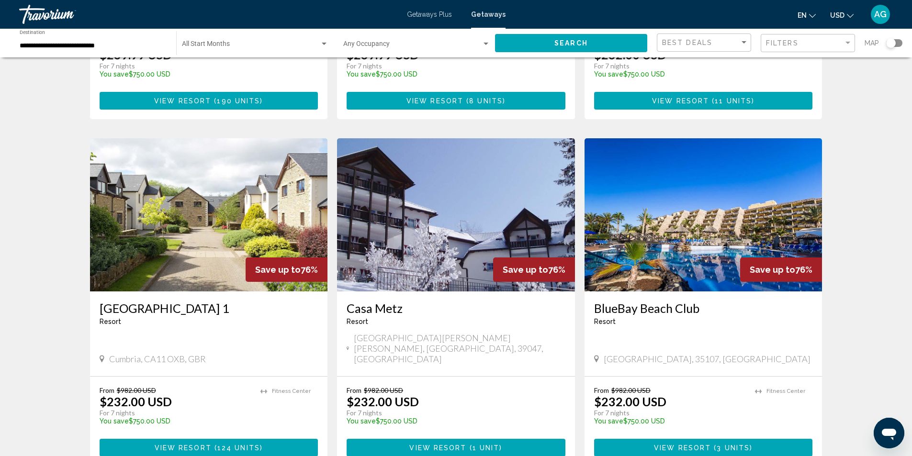
scroll to position [1005, 0]
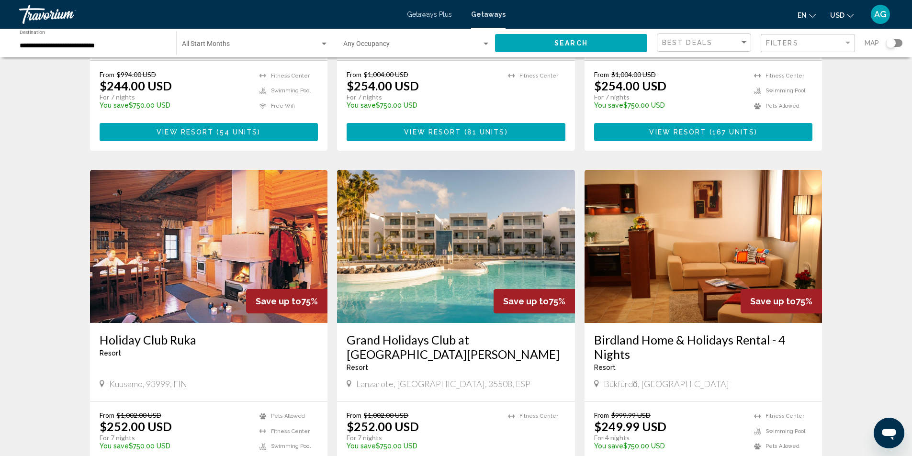
scroll to position [383, 0]
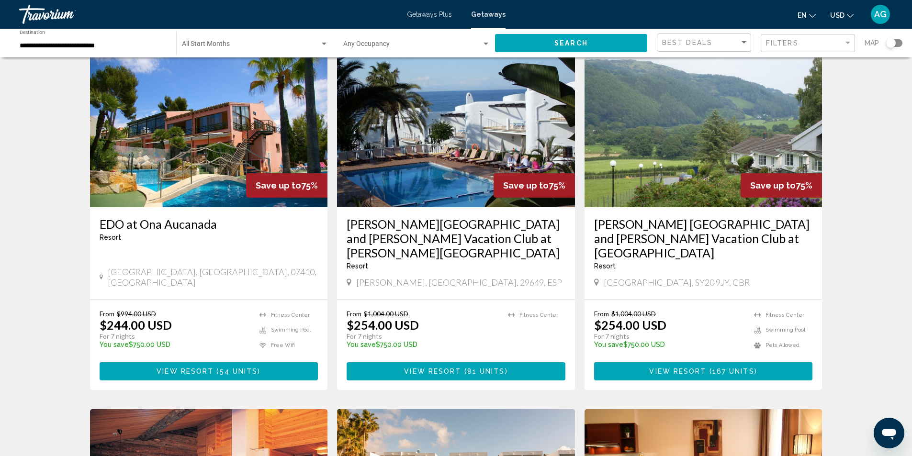
click at [435, 154] on img "Main content" at bounding box center [456, 130] width 238 height 153
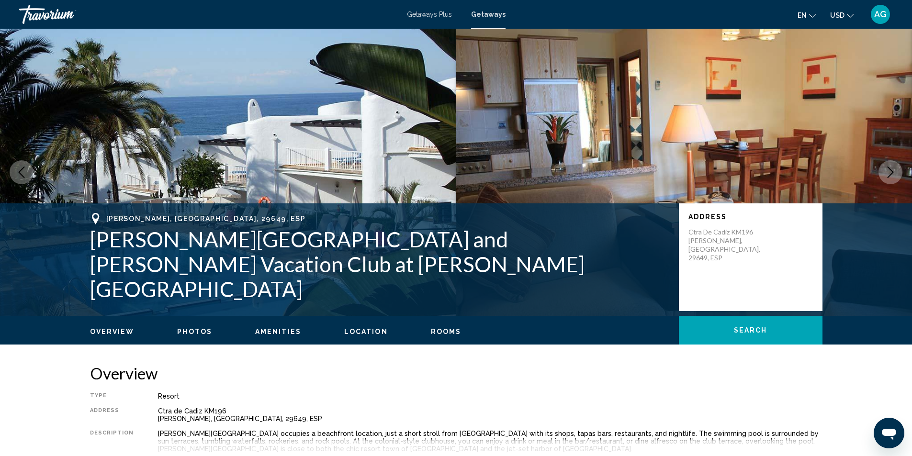
click at [891, 172] on icon "Next image" at bounding box center [889, 172] width 11 height 11
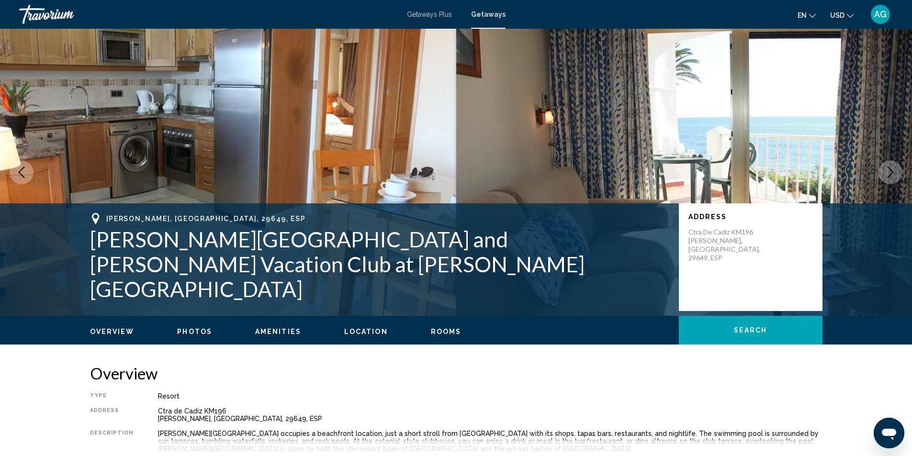
click at [891, 172] on icon "Next image" at bounding box center [889, 172] width 11 height 11
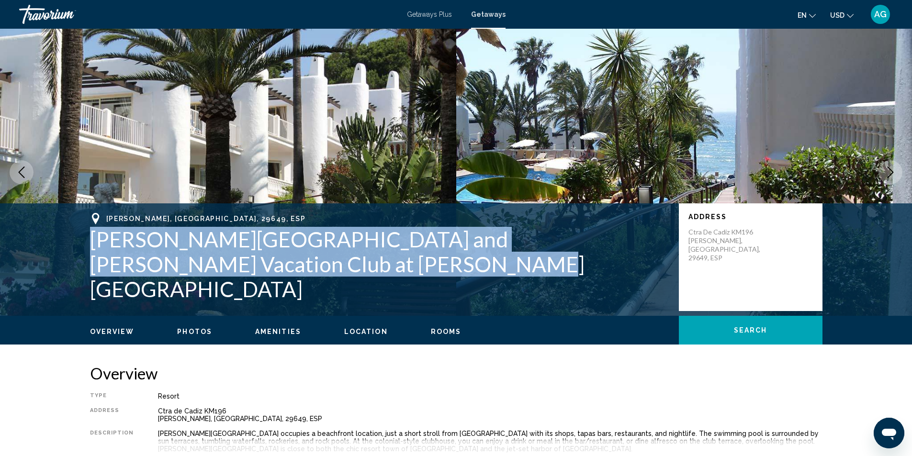
drag, startPoint x: 256, startPoint y: 289, endPoint x: 86, endPoint y: 274, distance: 170.6
click at [86, 274] on div "[GEOGRAPHIC_DATA], [GEOGRAPHIC_DATA][PERSON_NAME] and [PERSON_NAME] Vacation Cl…" at bounding box center [456, 257] width 770 height 89
copy h1 "[PERSON_NAME][GEOGRAPHIC_DATA] and [PERSON_NAME] Vacation Club at [PERSON_NAME]…"
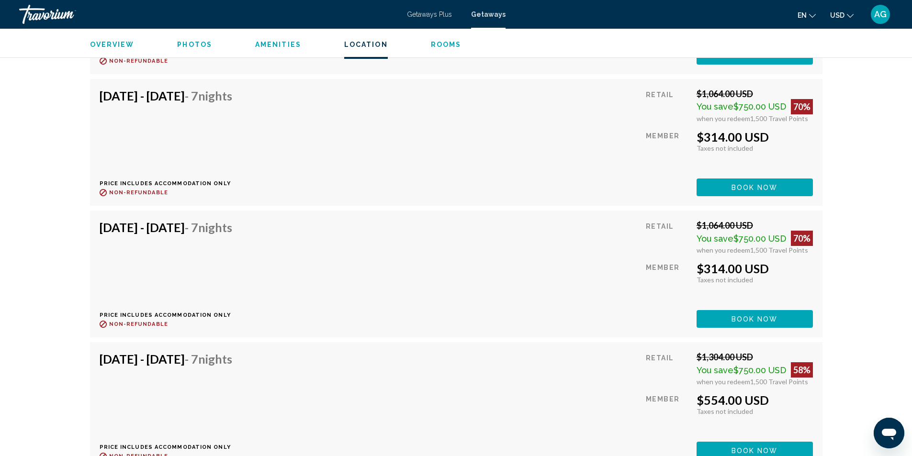
scroll to position [2106, 0]
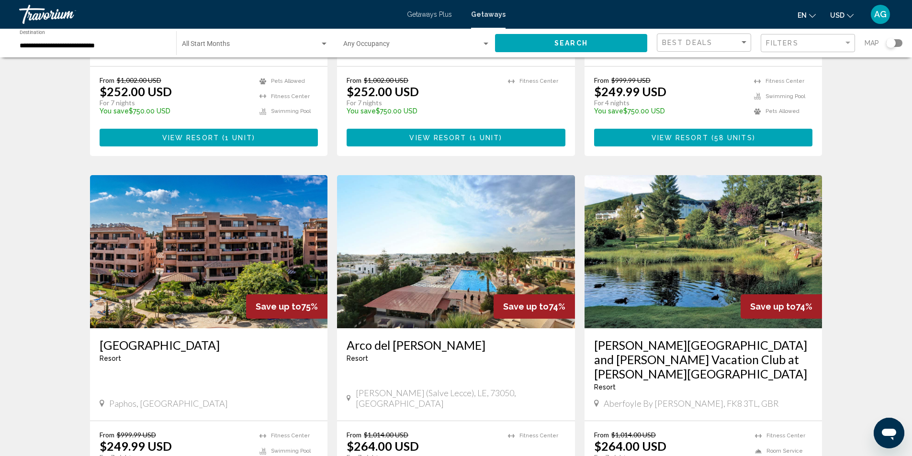
scroll to position [1176, 0]
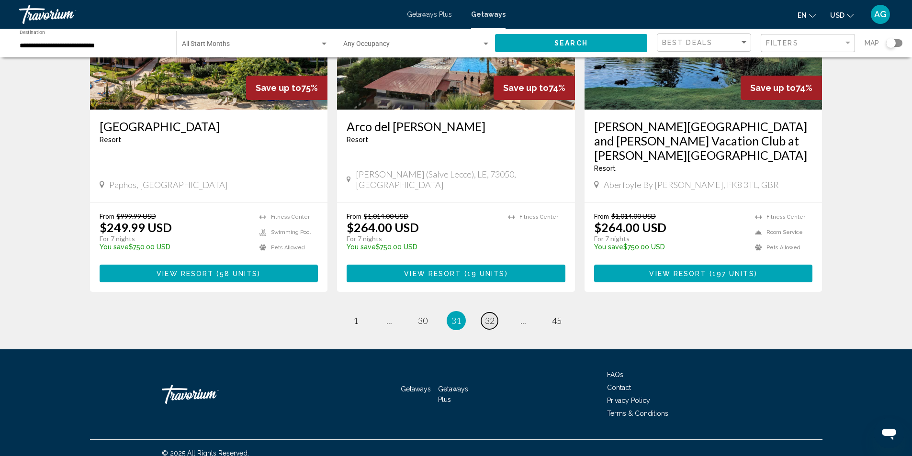
click at [487, 315] on span "32" at bounding box center [490, 320] width 10 height 11
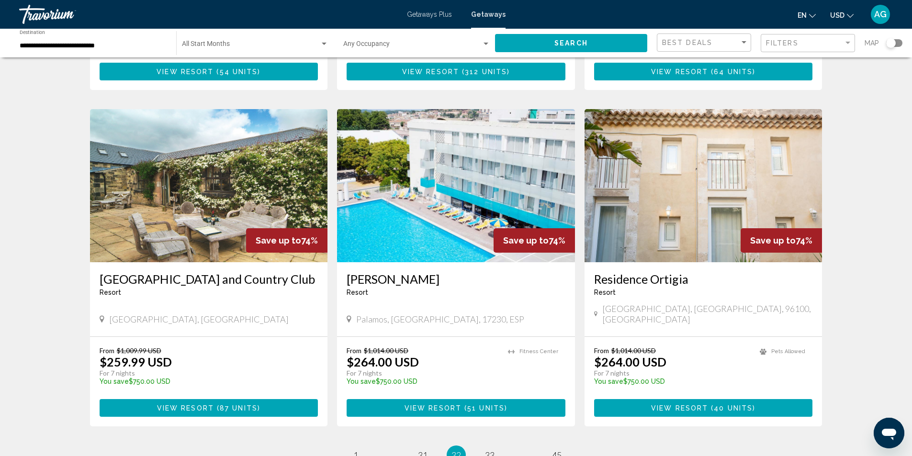
scroll to position [1105, 0]
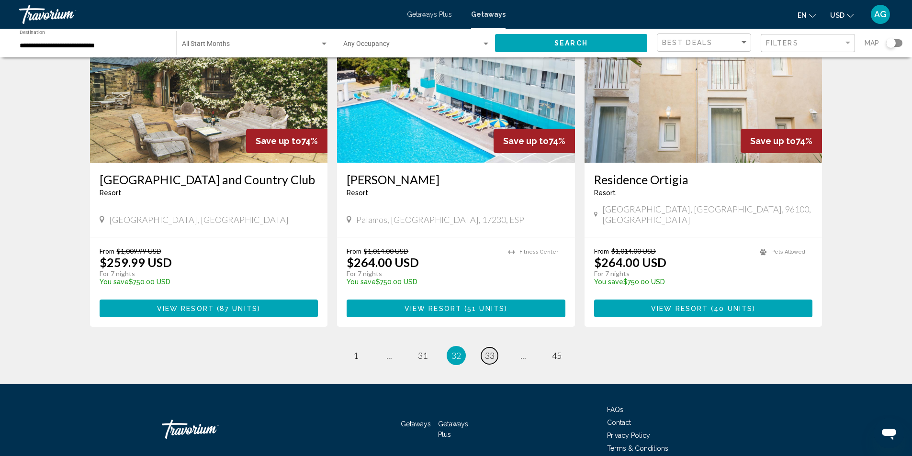
click at [490, 350] on span "33" at bounding box center [490, 355] width 10 height 11
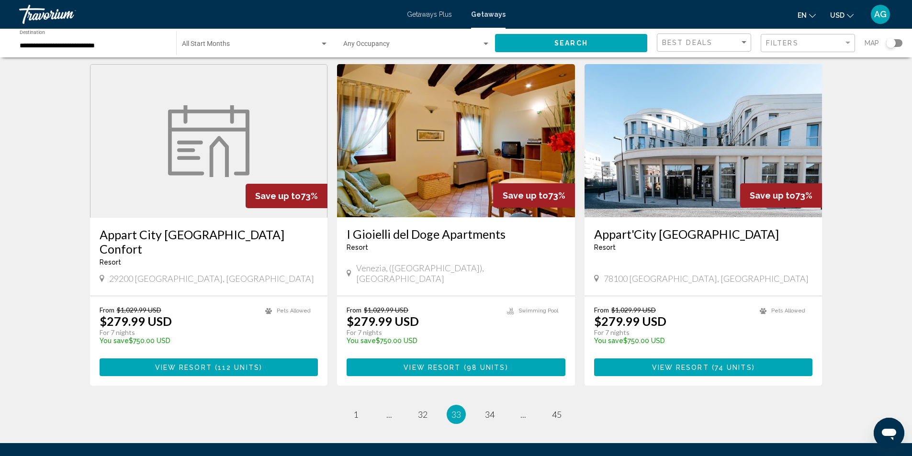
scroll to position [1133, 0]
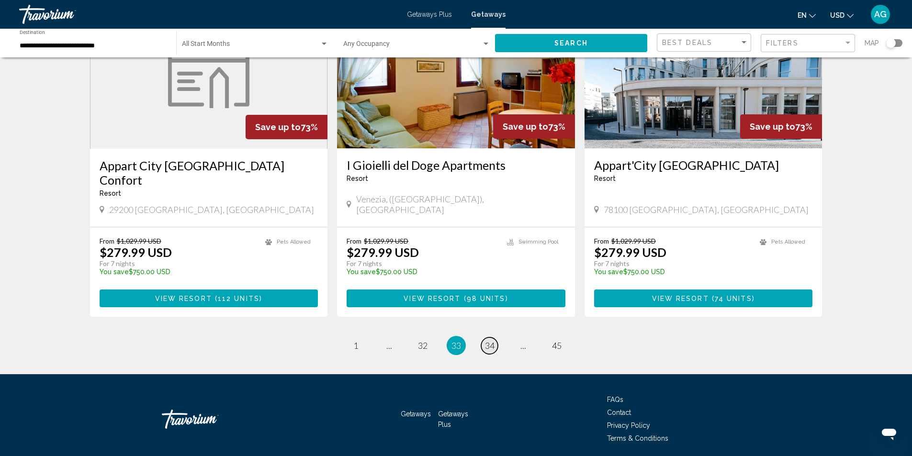
click at [486, 340] on span "34" at bounding box center [490, 345] width 10 height 11
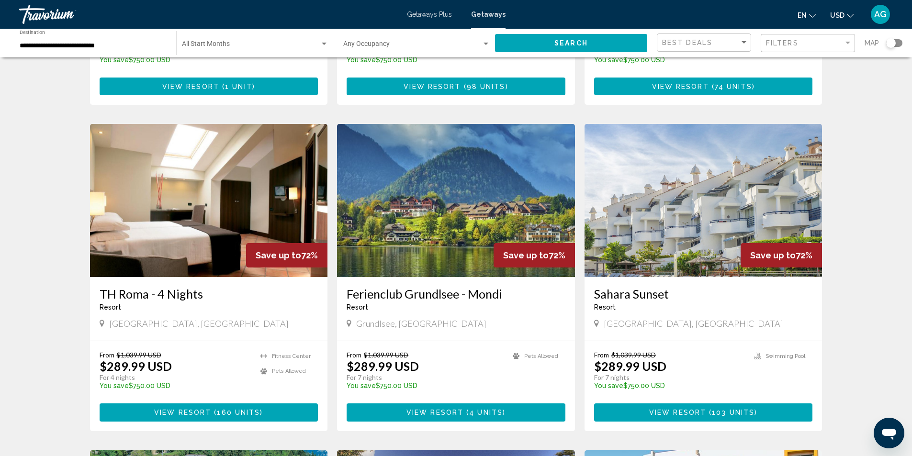
scroll to position [335, 0]
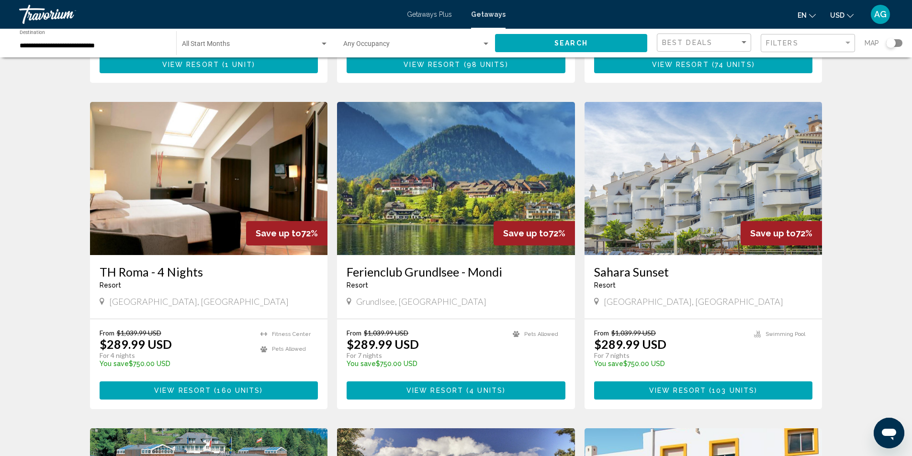
drag, startPoint x: 92, startPoint y: 262, endPoint x: 200, endPoint y: 262, distance: 107.7
click at [200, 262] on div "TH [GEOGRAPHIC_DATA] - 4 Nights Resort - This is an adults only resort [GEOGRAP…" at bounding box center [209, 287] width 238 height 64
copy h3 "TH Roma - 4 Nights"
click at [239, 194] on img "Main content" at bounding box center [209, 178] width 238 height 153
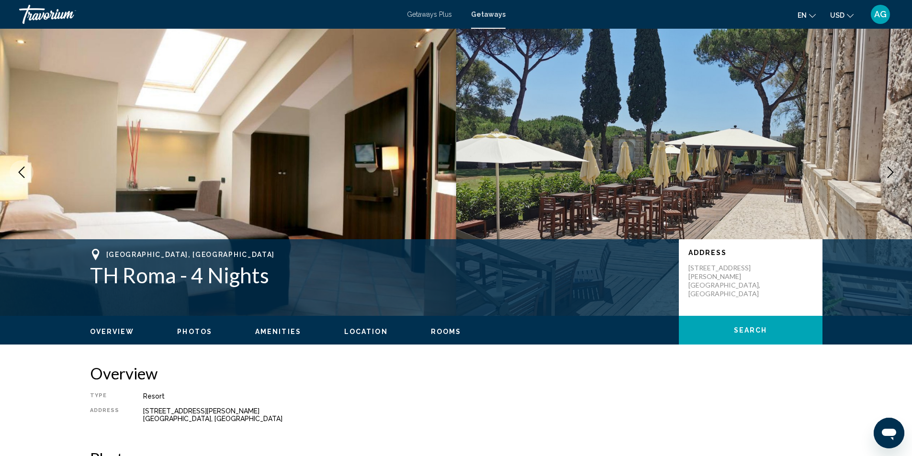
click at [889, 168] on icon "Next image" at bounding box center [890, 172] width 6 height 11
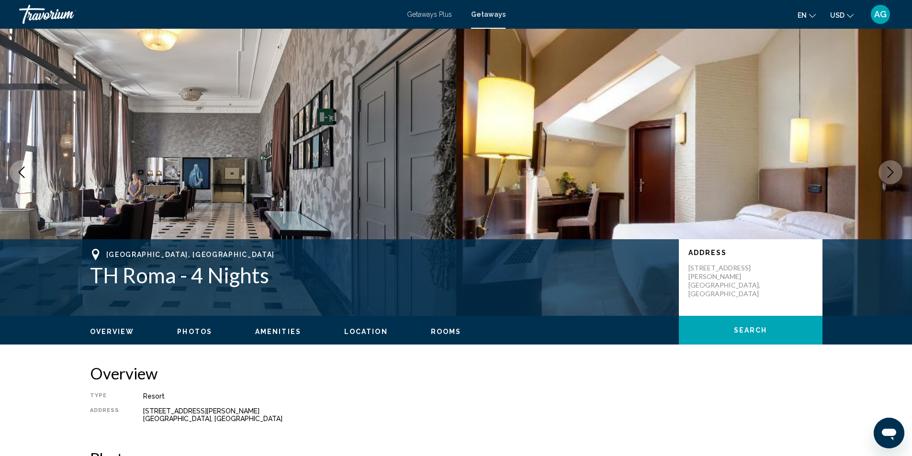
click at [889, 168] on icon "Next image" at bounding box center [890, 172] width 6 height 11
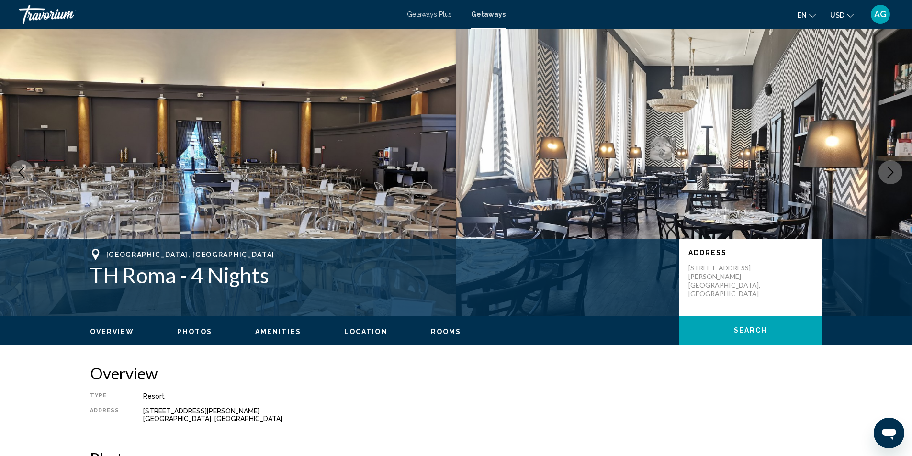
click at [889, 168] on icon "Next image" at bounding box center [890, 172] width 6 height 11
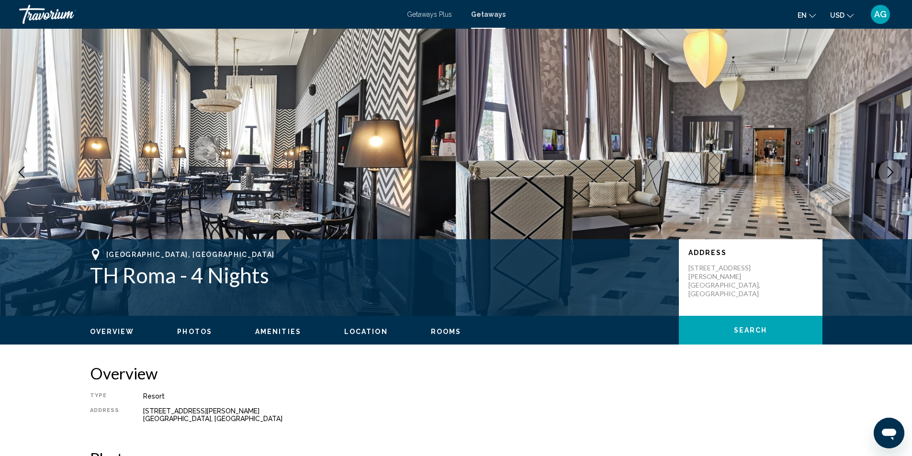
click at [889, 168] on icon "Next image" at bounding box center [890, 172] width 6 height 11
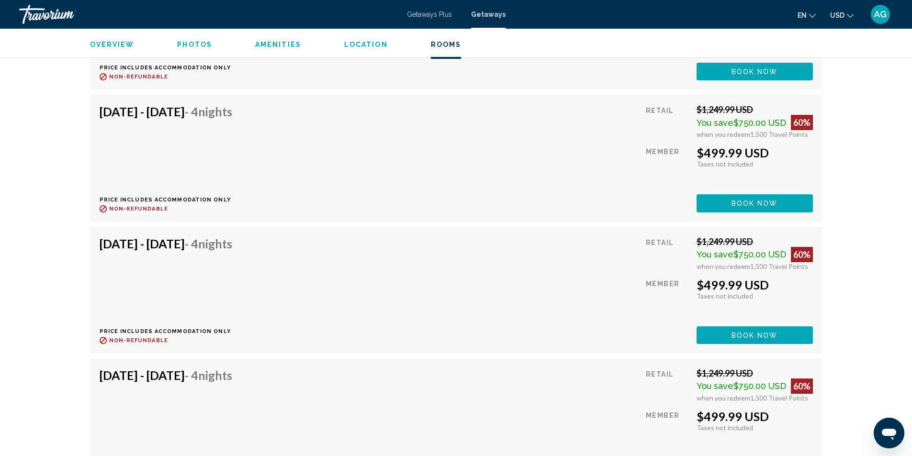
scroll to position [1976, 0]
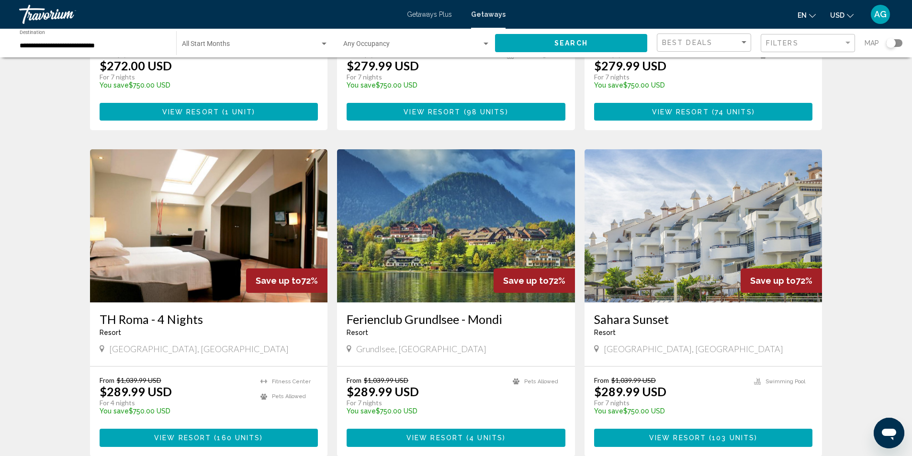
scroll to position [287, 0]
click at [437, 243] on img "Main content" at bounding box center [456, 226] width 238 height 153
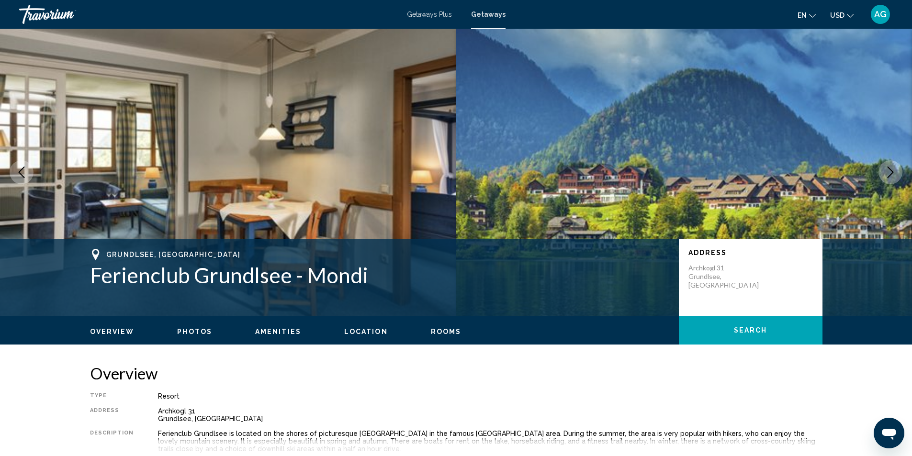
click at [894, 173] on icon "Next image" at bounding box center [889, 172] width 11 height 11
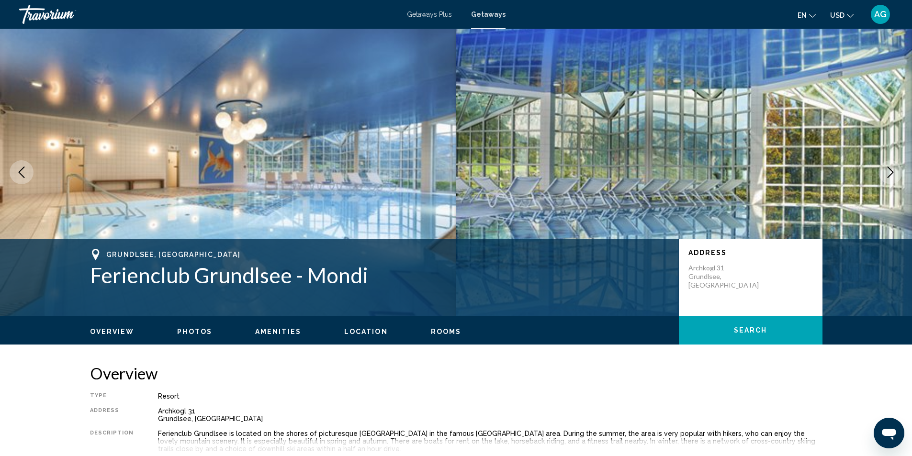
click at [893, 172] on icon "Next image" at bounding box center [889, 172] width 11 height 11
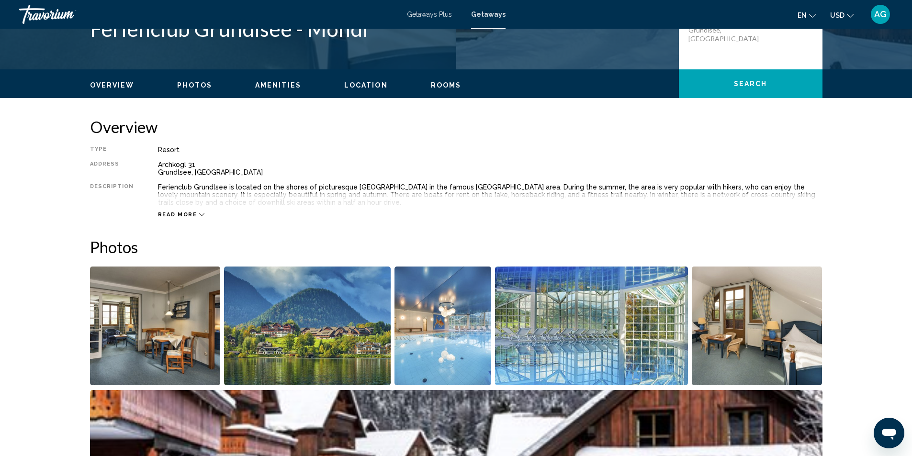
scroll to position [144, 0]
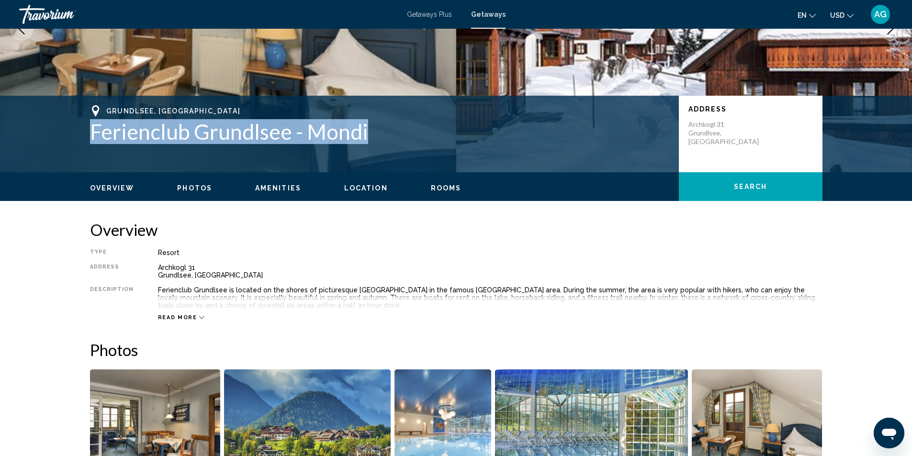
drag, startPoint x: 87, startPoint y: 135, endPoint x: 373, endPoint y: 135, distance: 286.2
click at [373, 135] on div "Grundlsee, [GEOGRAPHIC_DATA] Ferienclub Grundlsee - Mondi Address [STREET_ADDRE…" at bounding box center [456, 133] width 770 height 57
copy h1 "Ferienclub Grundlsee - Mondi"
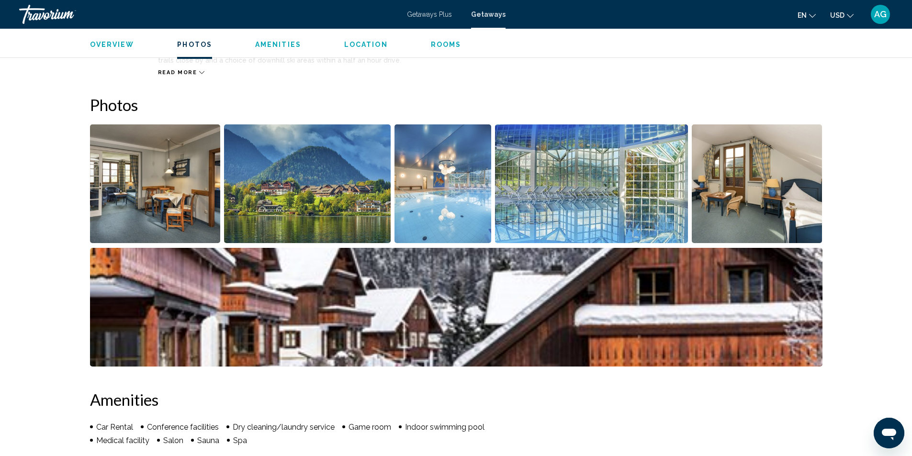
scroll to position [291, 0]
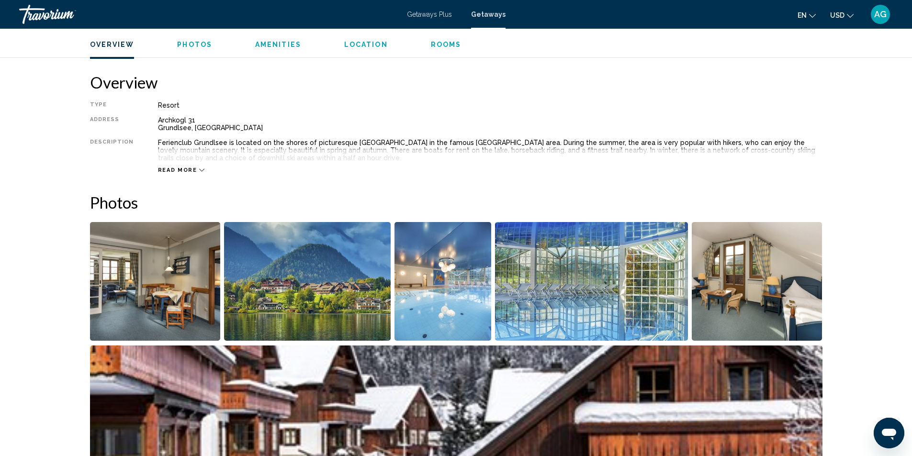
click at [446, 302] on img "Open full-screen image slider" at bounding box center [442, 281] width 97 height 119
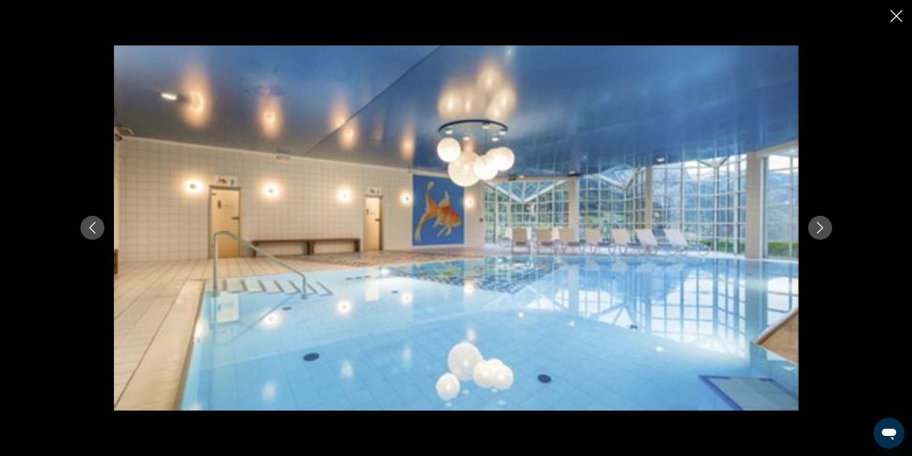
click at [824, 229] on icon "Next image" at bounding box center [819, 227] width 11 height 11
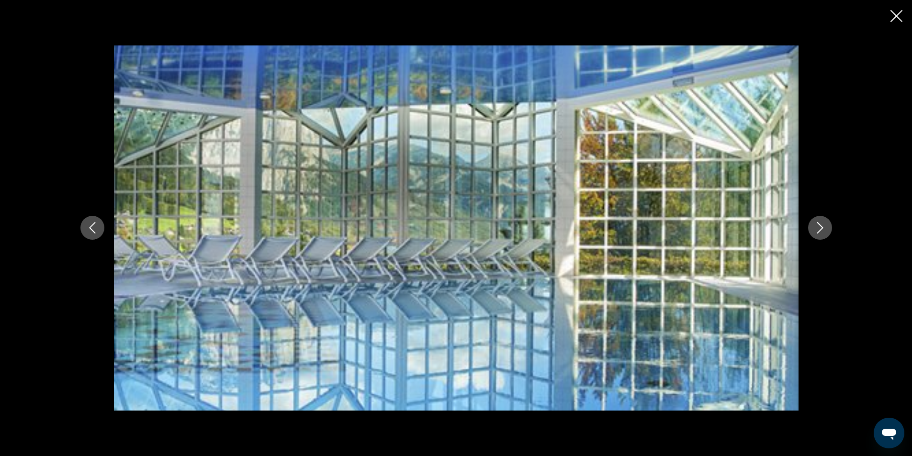
click at [824, 229] on icon "Next image" at bounding box center [819, 227] width 11 height 11
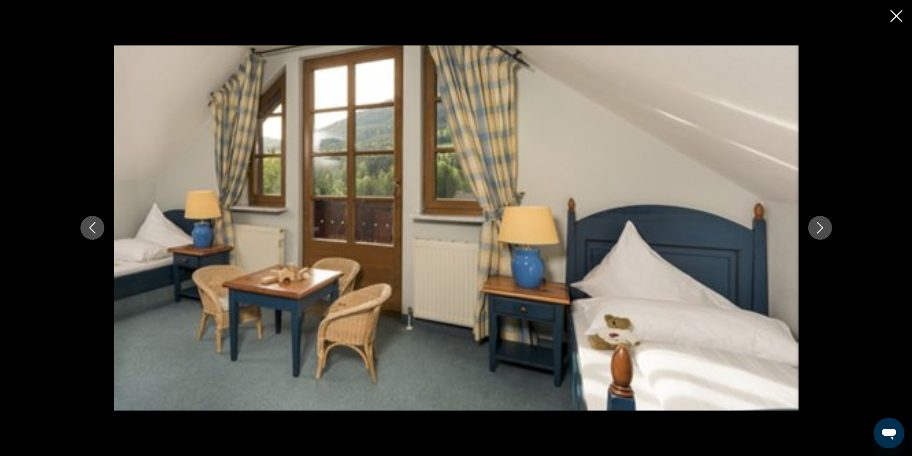
click at [824, 229] on icon "Next image" at bounding box center [819, 227] width 11 height 11
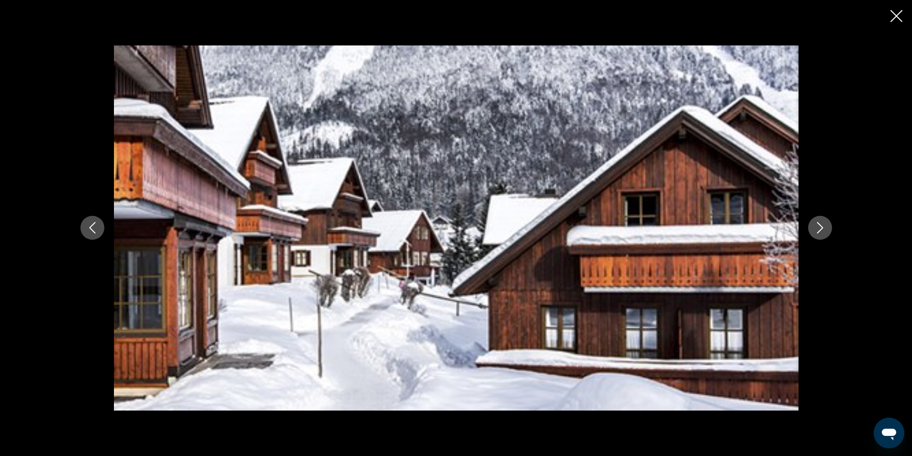
click at [825, 229] on icon "Next image" at bounding box center [819, 227] width 11 height 11
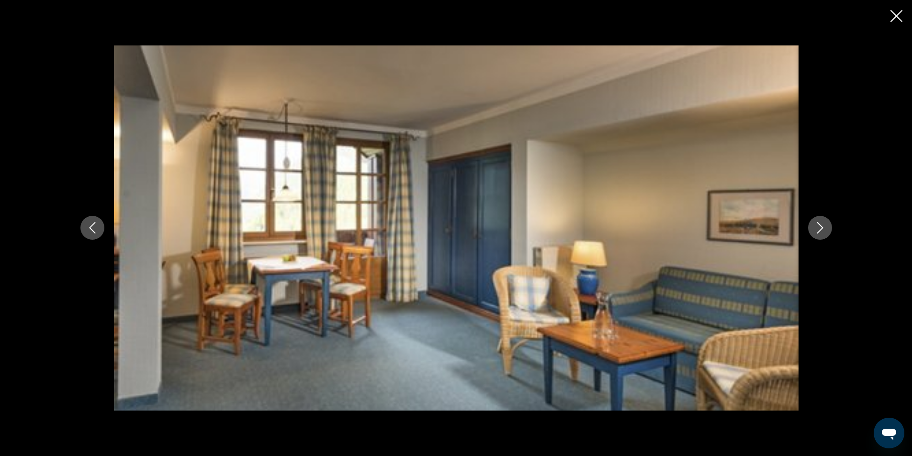
click at [825, 229] on icon "Next image" at bounding box center [819, 227] width 11 height 11
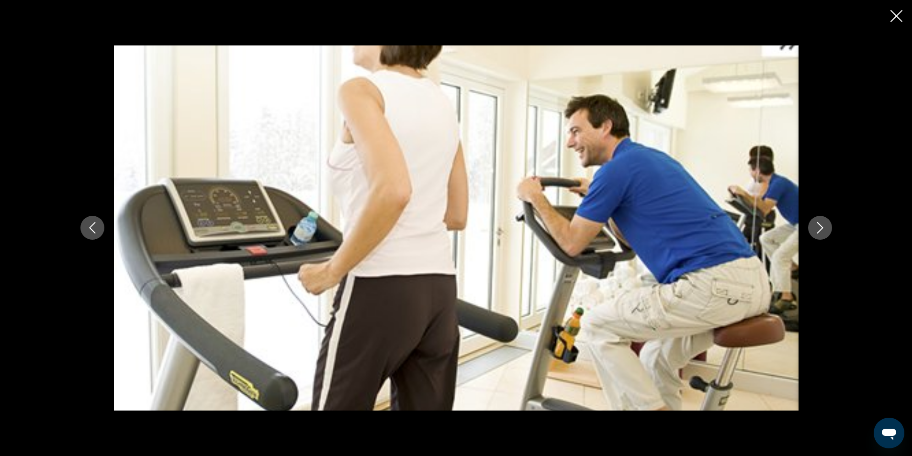
click at [825, 229] on icon "Next image" at bounding box center [819, 227] width 11 height 11
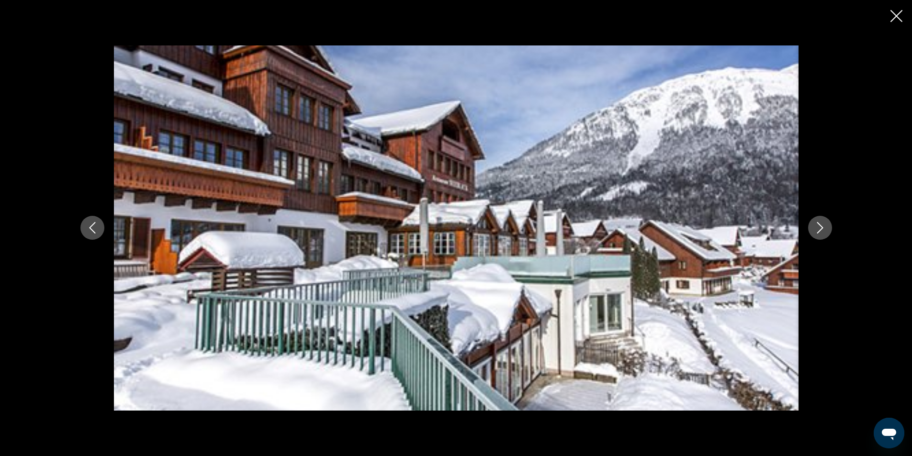
click at [825, 229] on icon "Next image" at bounding box center [819, 227] width 11 height 11
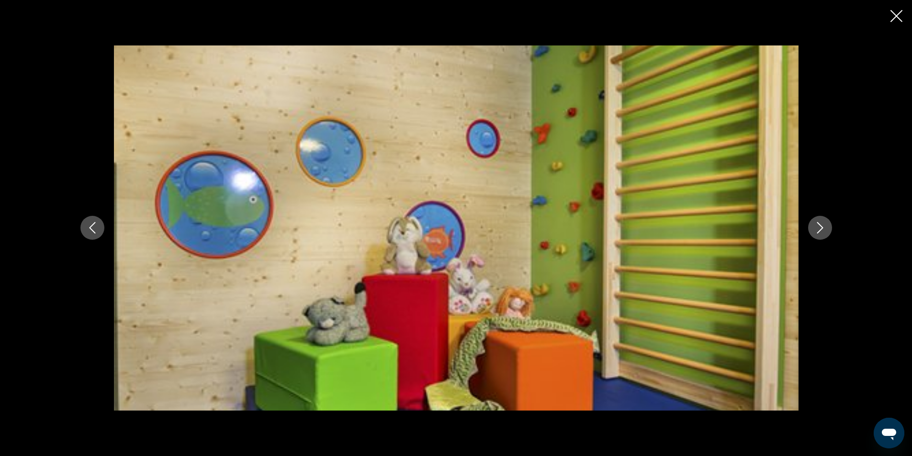
click at [825, 229] on icon "Next image" at bounding box center [819, 227] width 11 height 11
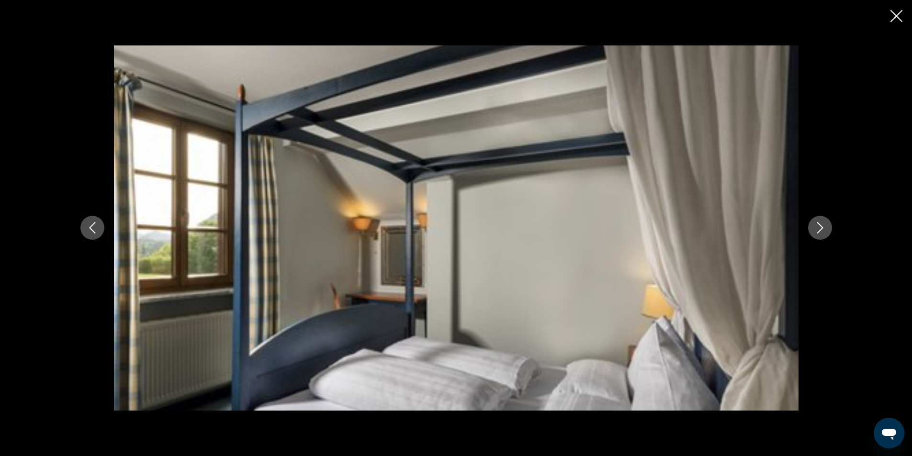
click at [825, 229] on icon "Next image" at bounding box center [819, 227] width 11 height 11
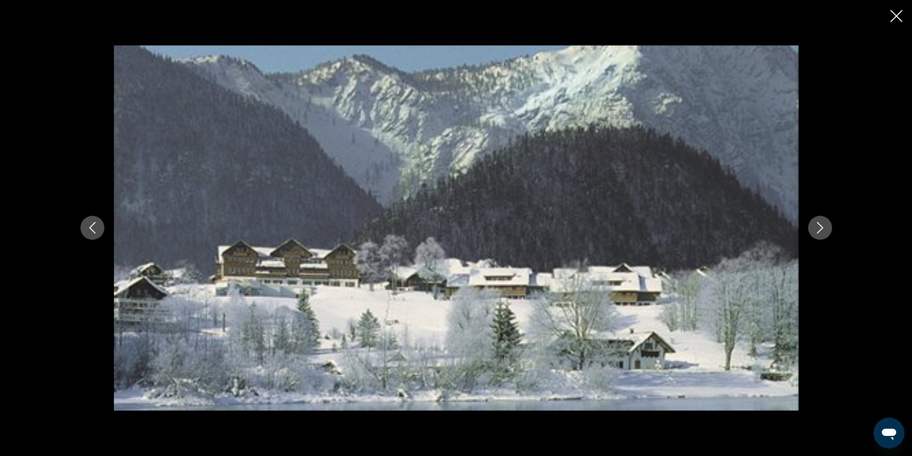
click at [825, 229] on icon "Next image" at bounding box center [819, 227] width 11 height 11
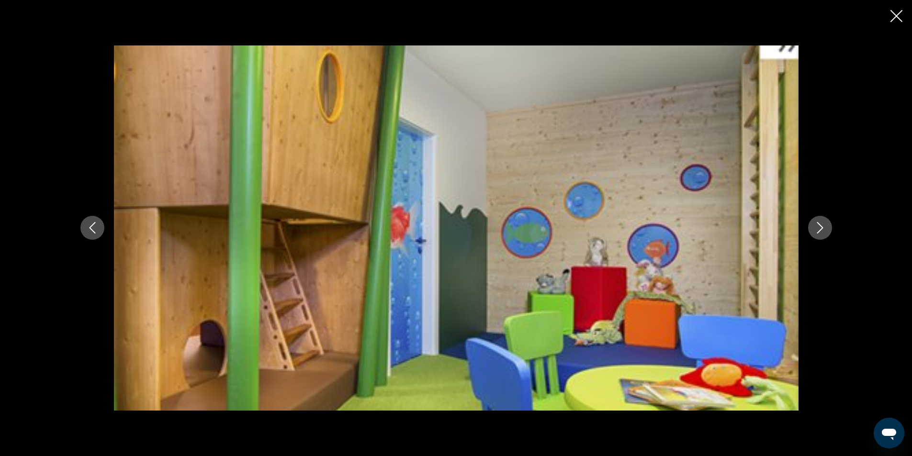
click at [825, 229] on icon "Next image" at bounding box center [819, 227] width 11 height 11
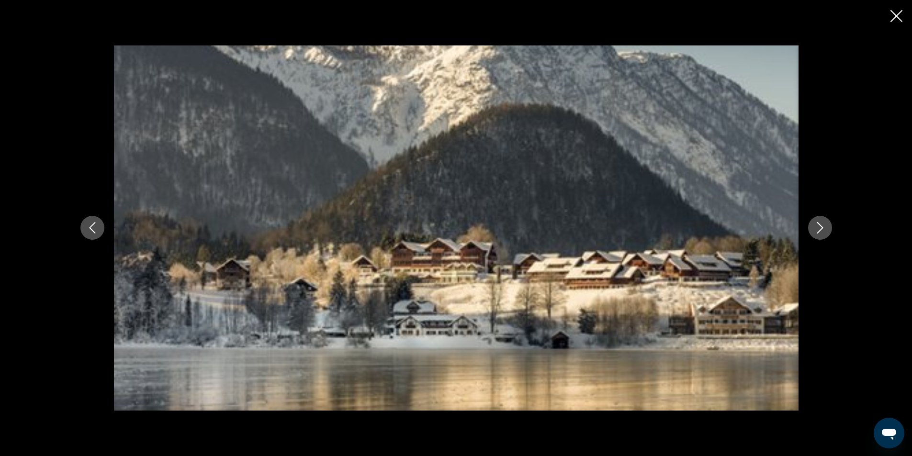
click at [896, 17] on icon "Close slideshow" at bounding box center [896, 16] width 12 height 12
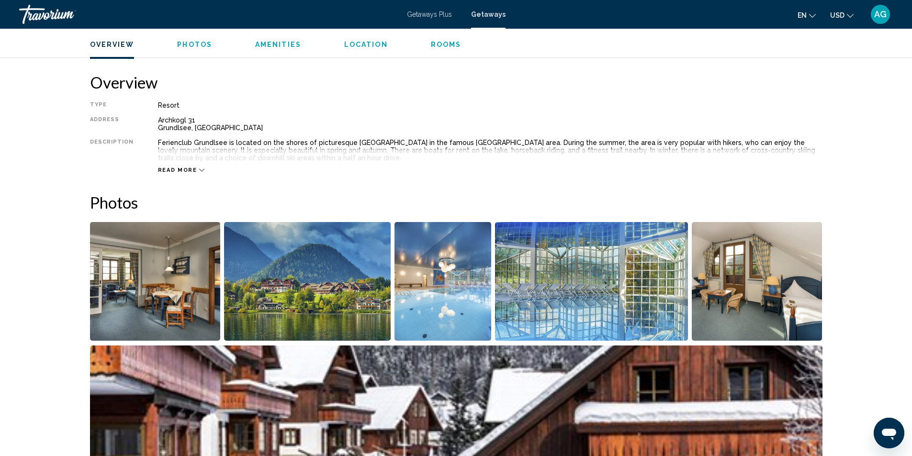
click at [316, 276] on img "Open full-screen image slider" at bounding box center [307, 281] width 167 height 119
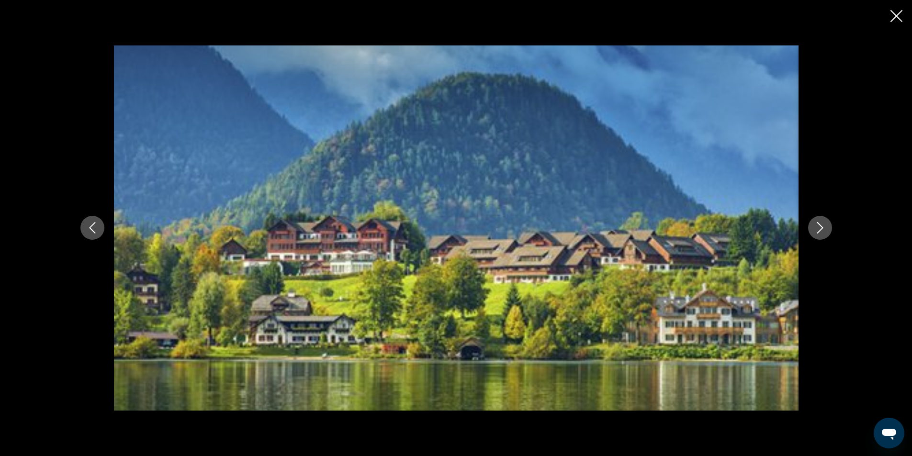
click at [815, 228] on icon "Next image" at bounding box center [819, 227] width 11 height 11
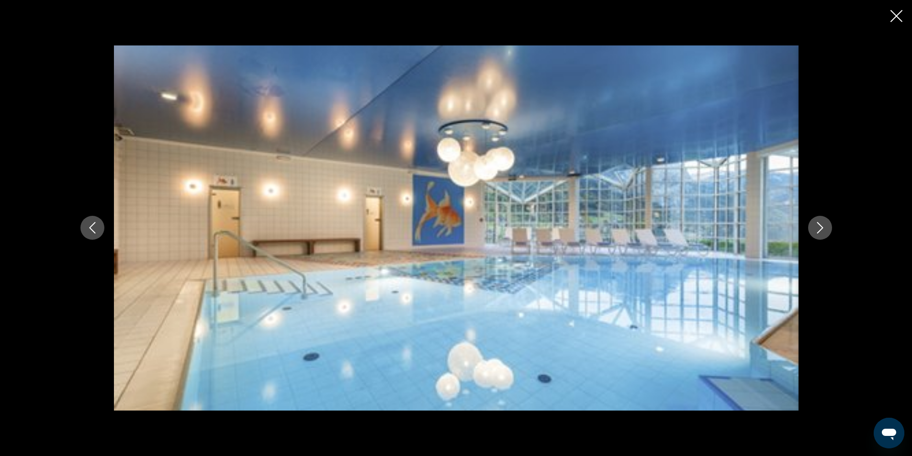
click at [815, 228] on icon "Next image" at bounding box center [819, 227] width 11 height 11
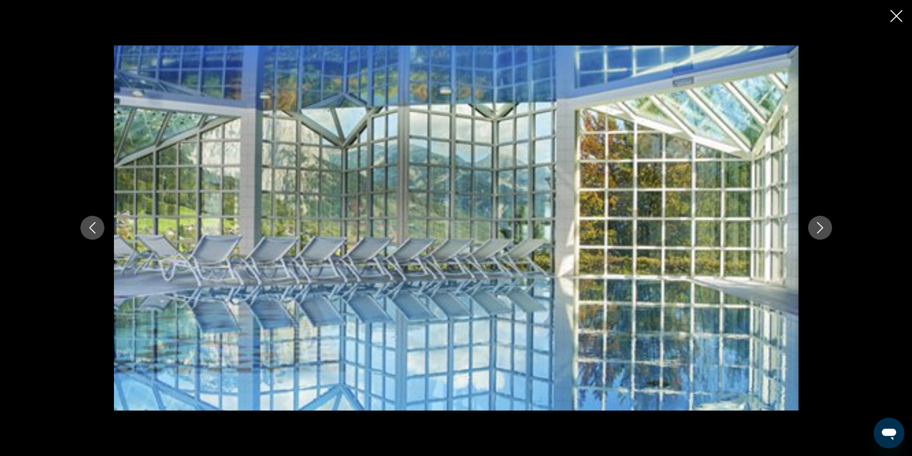
click at [815, 228] on icon "Next image" at bounding box center [819, 227] width 11 height 11
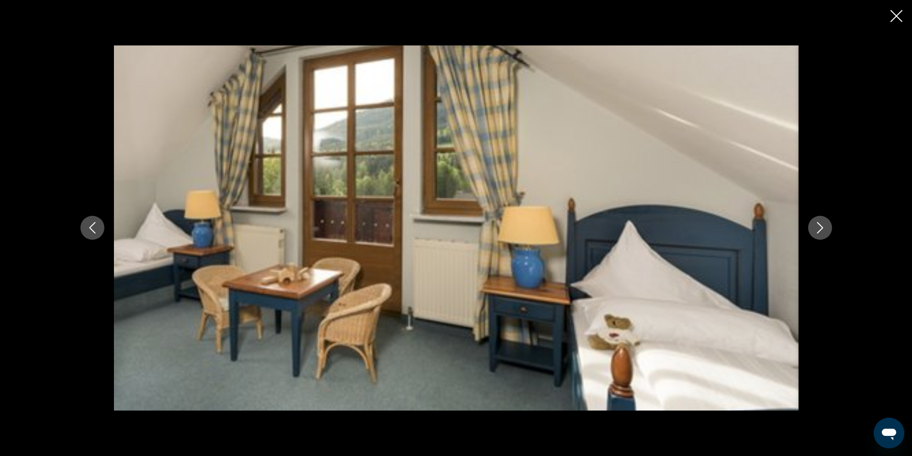
click at [815, 228] on icon "Next image" at bounding box center [819, 227] width 11 height 11
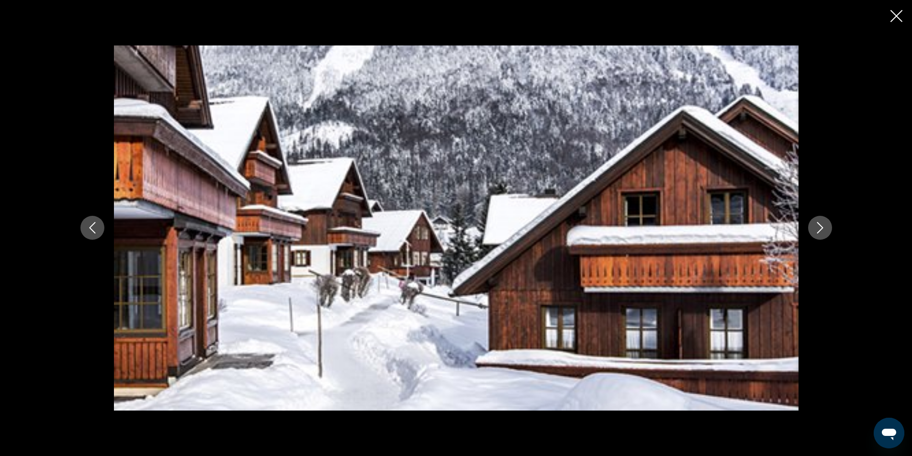
click at [815, 228] on icon "Next image" at bounding box center [819, 227] width 11 height 11
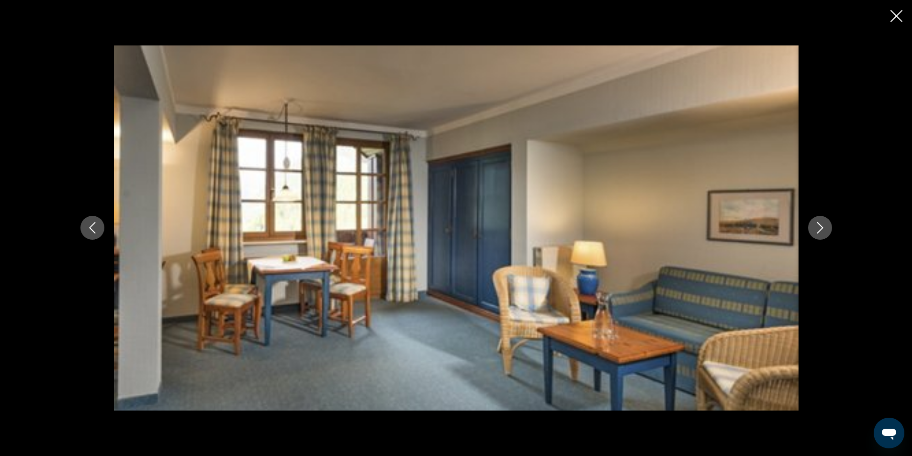
click at [897, 17] on icon "Close slideshow" at bounding box center [896, 16] width 12 height 12
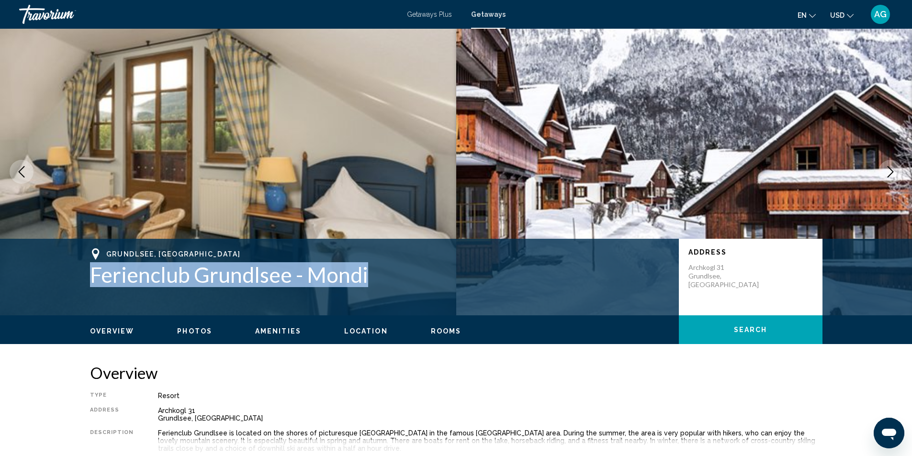
scroll to position [0, 0]
